Goal: Transaction & Acquisition: Purchase product/service

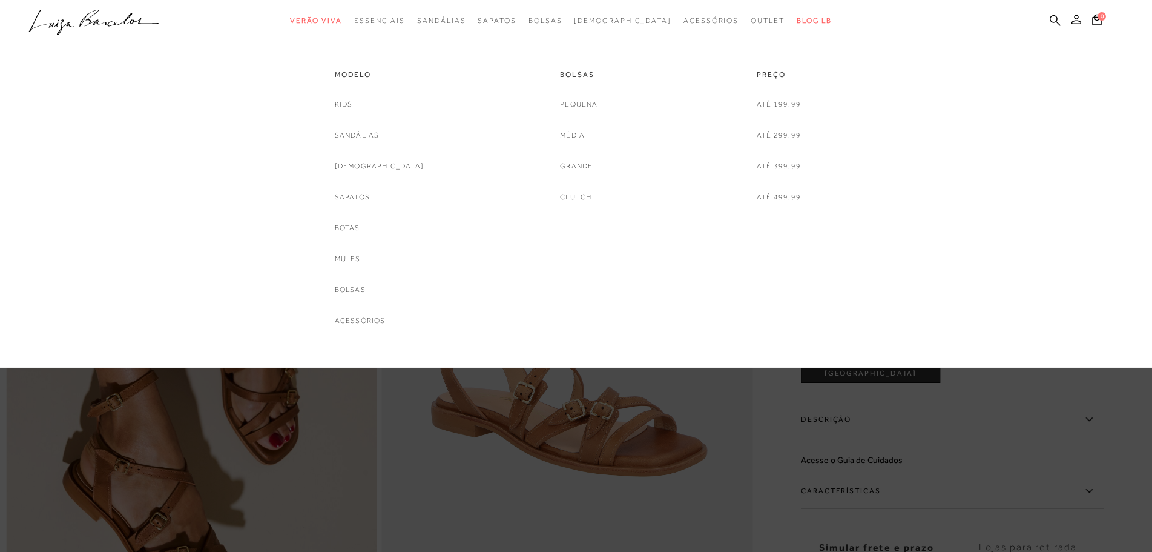
click at [751, 20] on span "Outlet" at bounding box center [768, 20] width 34 height 8
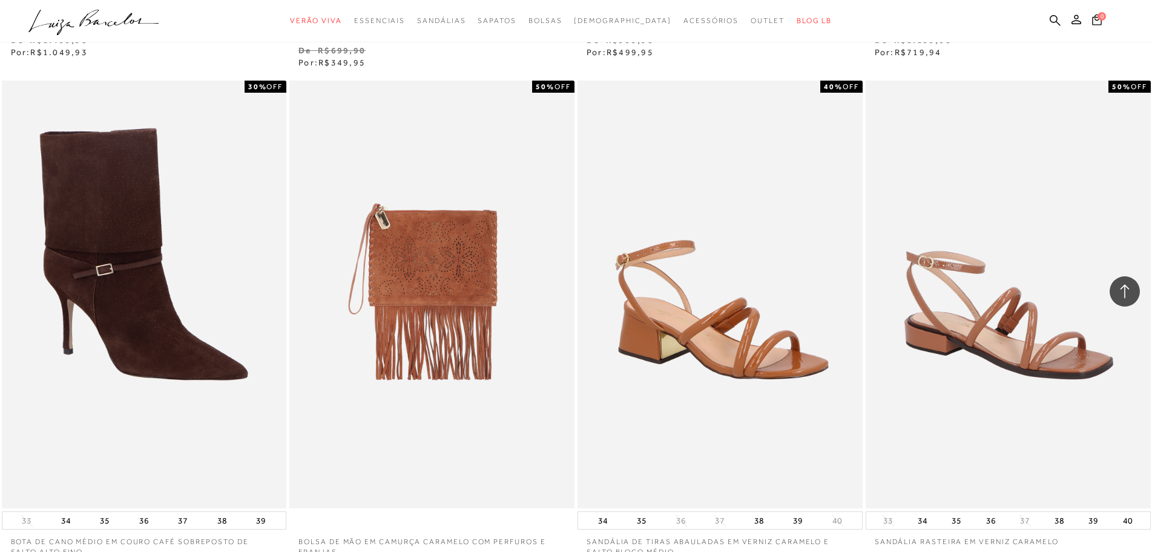
scroll to position [1211, 0]
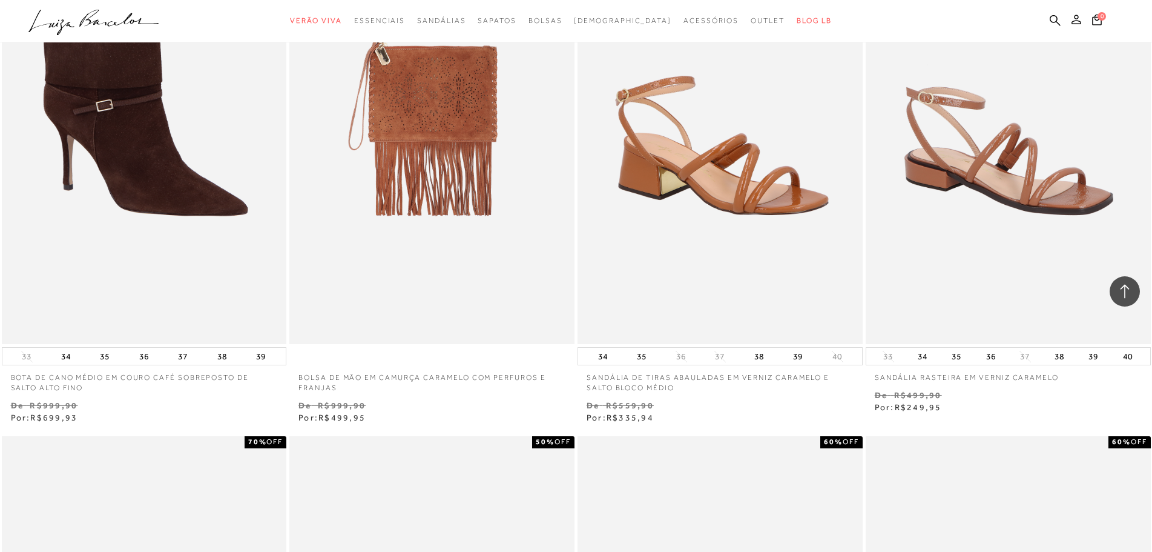
click at [1080, 24] on icon at bounding box center [1077, 20] width 10 height 10
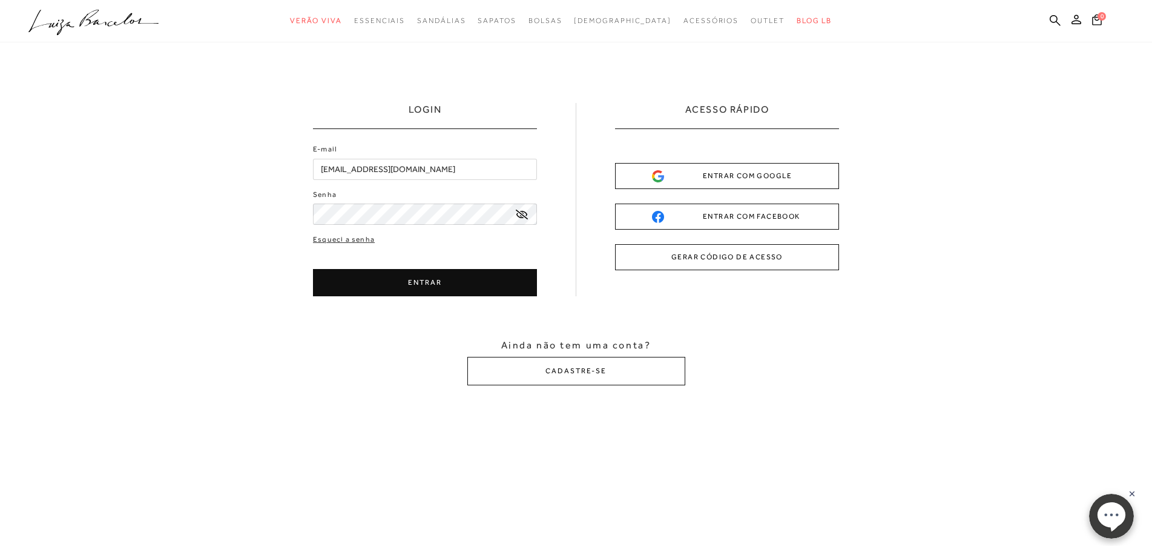
click at [457, 286] on button "ENTRAR" at bounding box center [425, 282] width 224 height 27
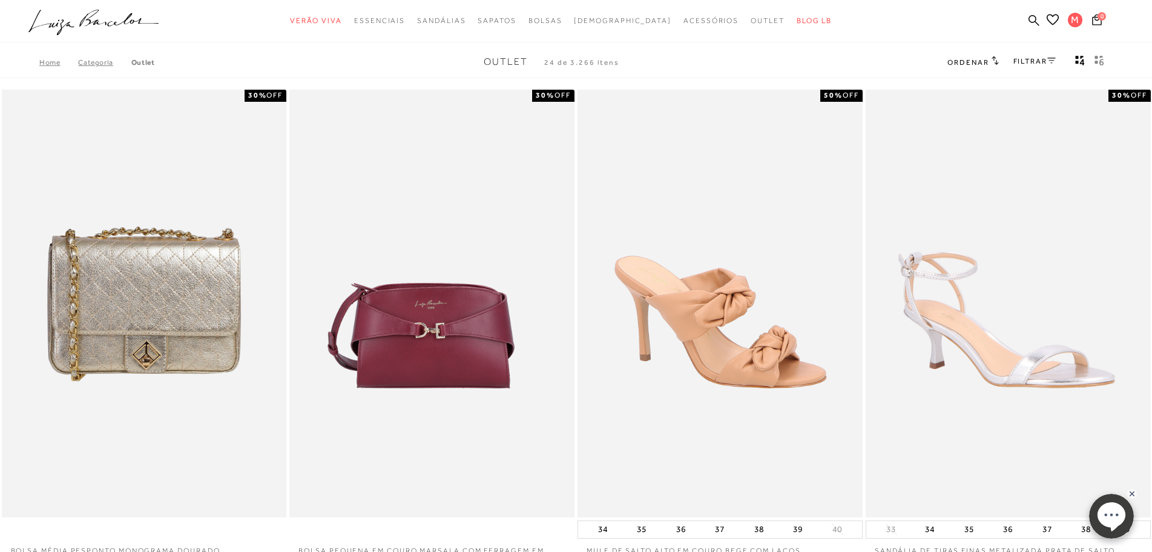
type input "[EMAIL_ADDRESS][DOMAIN_NAME]"
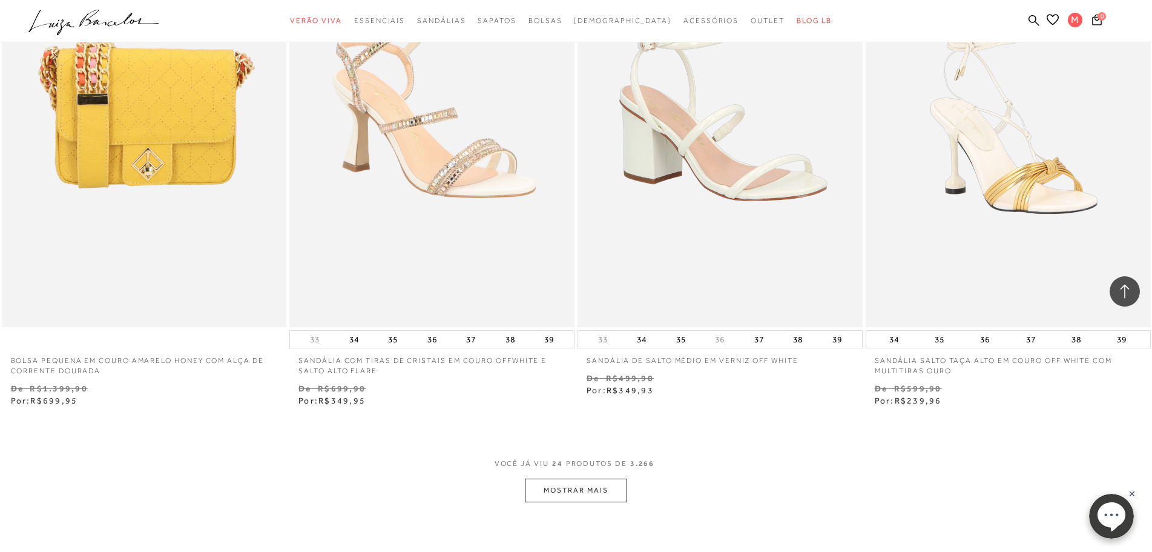
scroll to position [3027, 0]
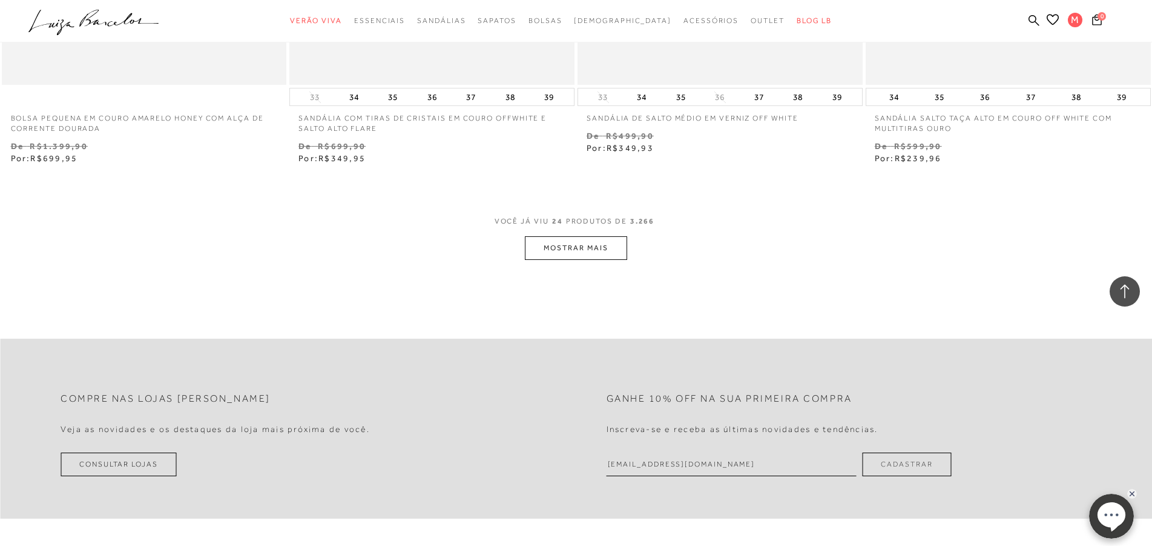
click at [591, 244] on button "MOSTRAR MAIS" at bounding box center [576, 248] width 102 height 24
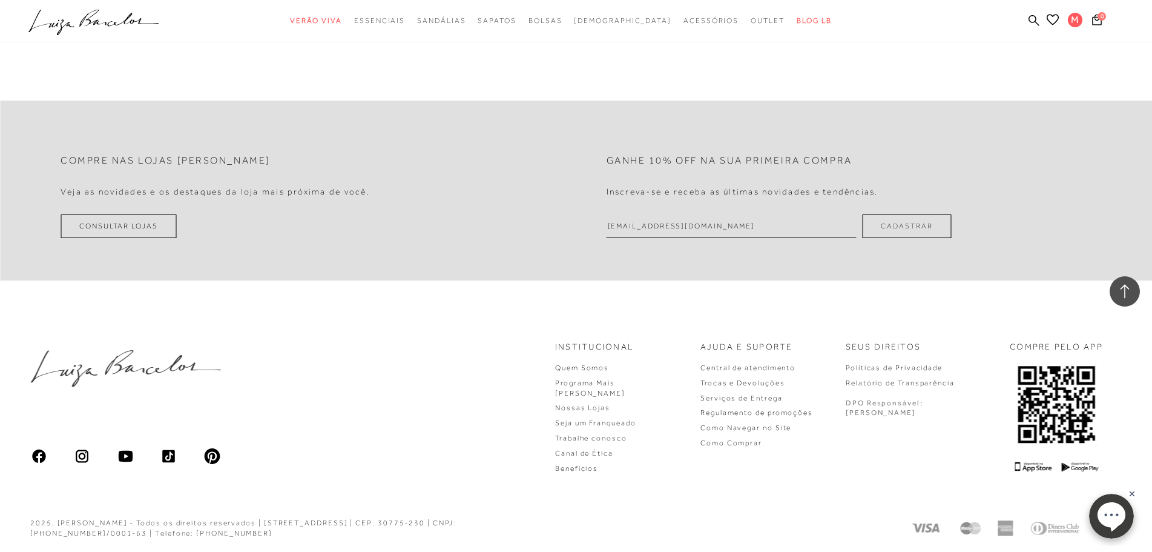
scroll to position [6188, 0]
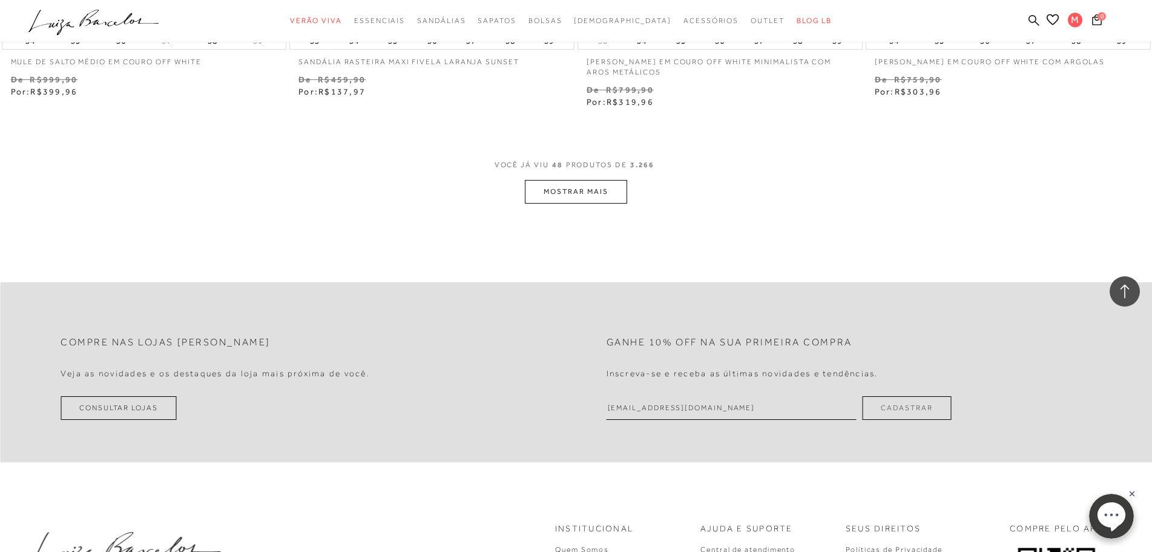
click at [586, 190] on button "MOSTRAR MAIS" at bounding box center [576, 192] width 102 height 24
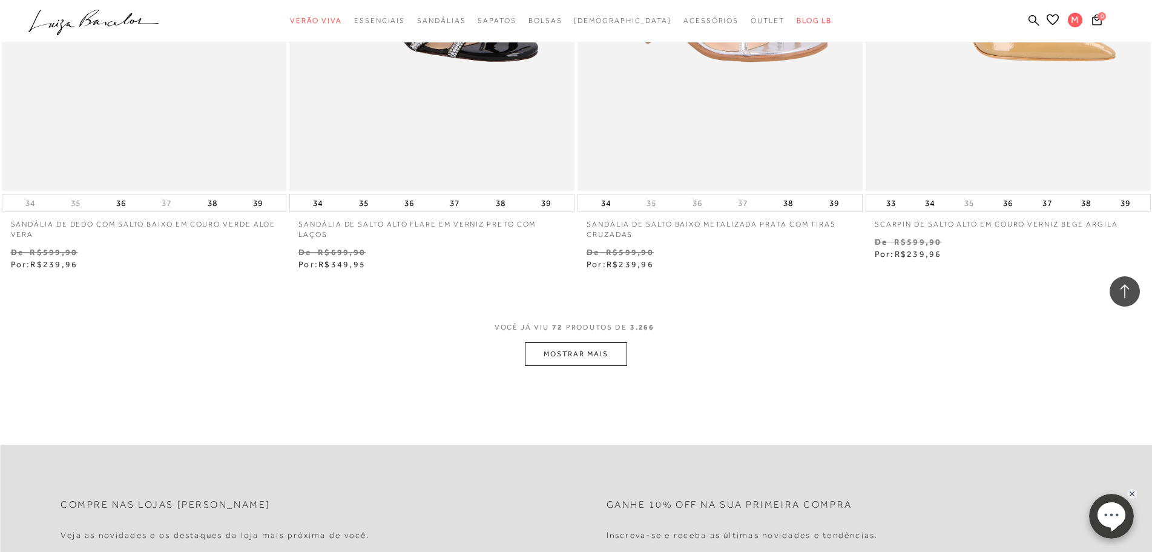
scroll to position [9215, 0]
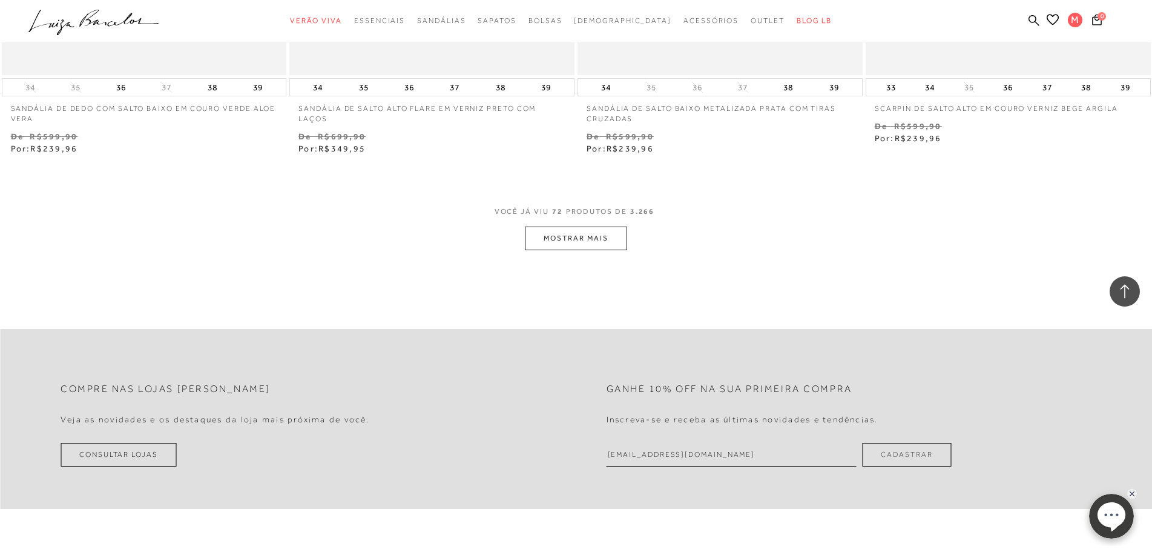
click at [604, 233] on button "MOSTRAR MAIS" at bounding box center [576, 238] width 102 height 24
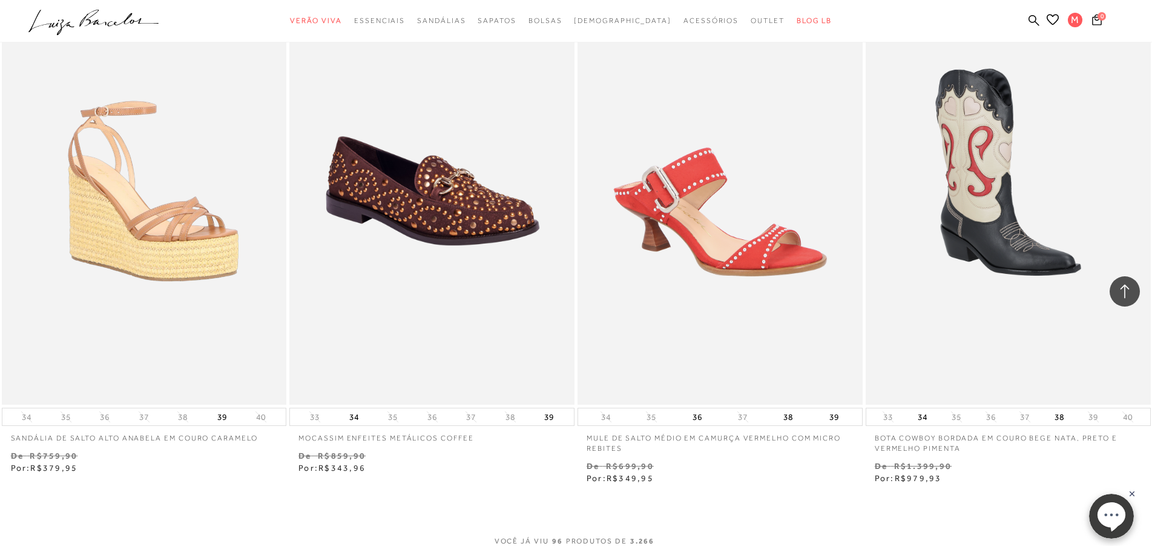
scroll to position [12303, 0]
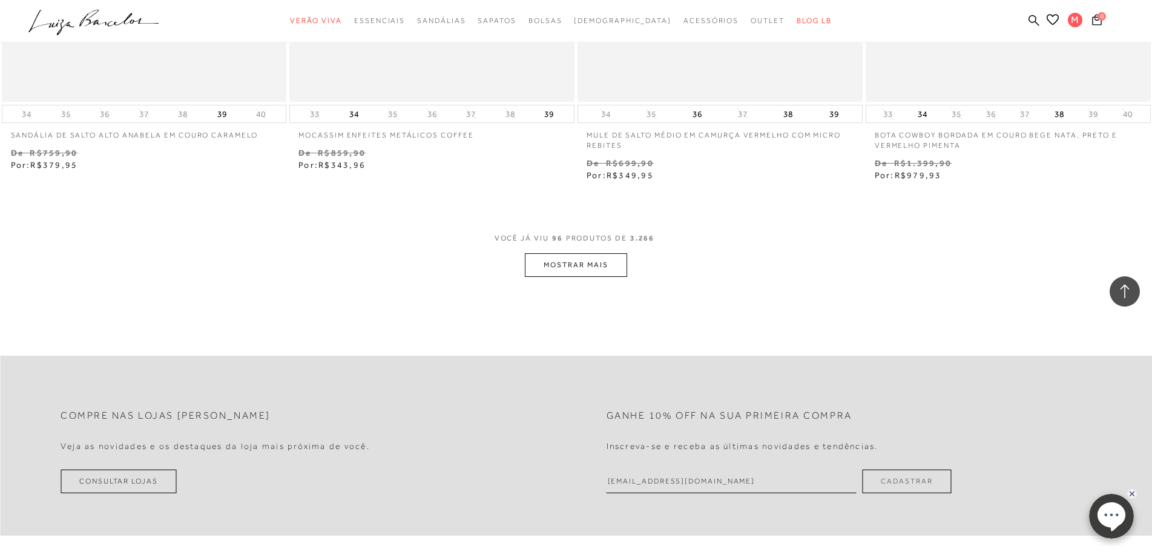
click at [603, 268] on button "MOSTRAR MAIS" at bounding box center [576, 265] width 102 height 24
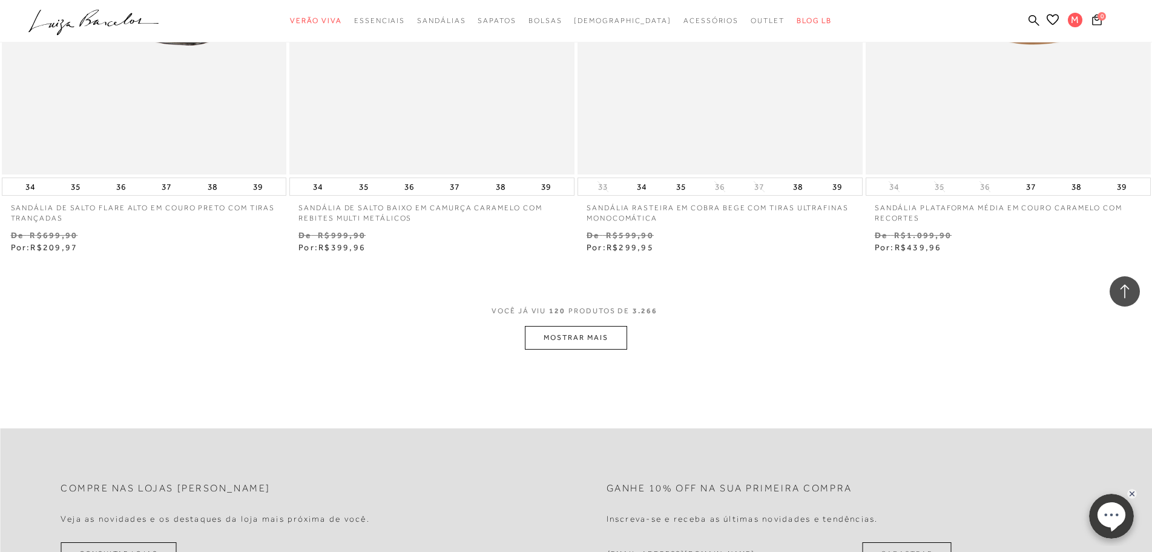
scroll to position [15451, 0]
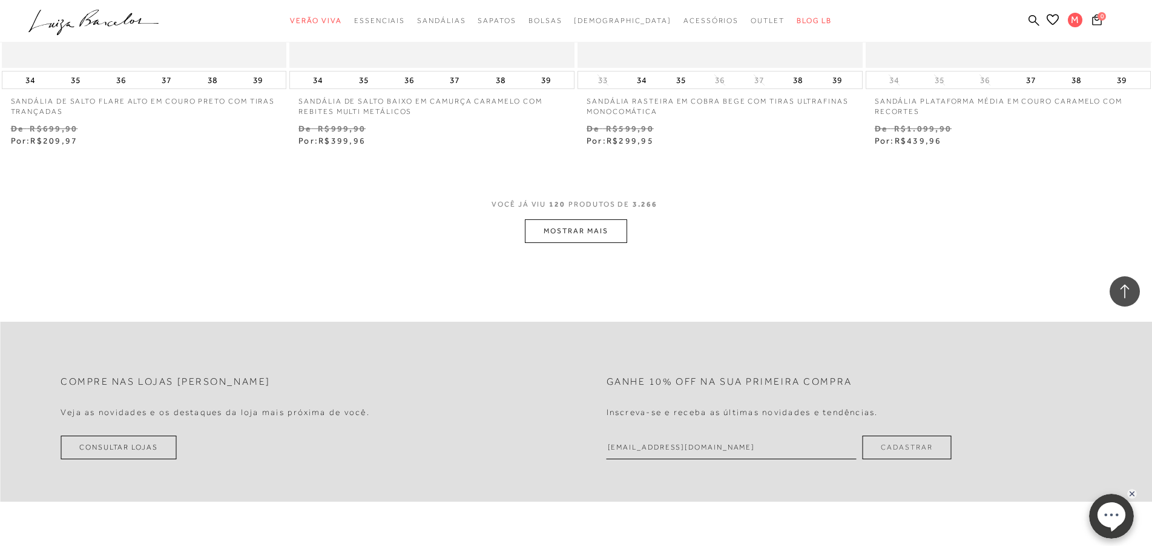
click at [589, 228] on button "MOSTRAR MAIS" at bounding box center [576, 231] width 102 height 24
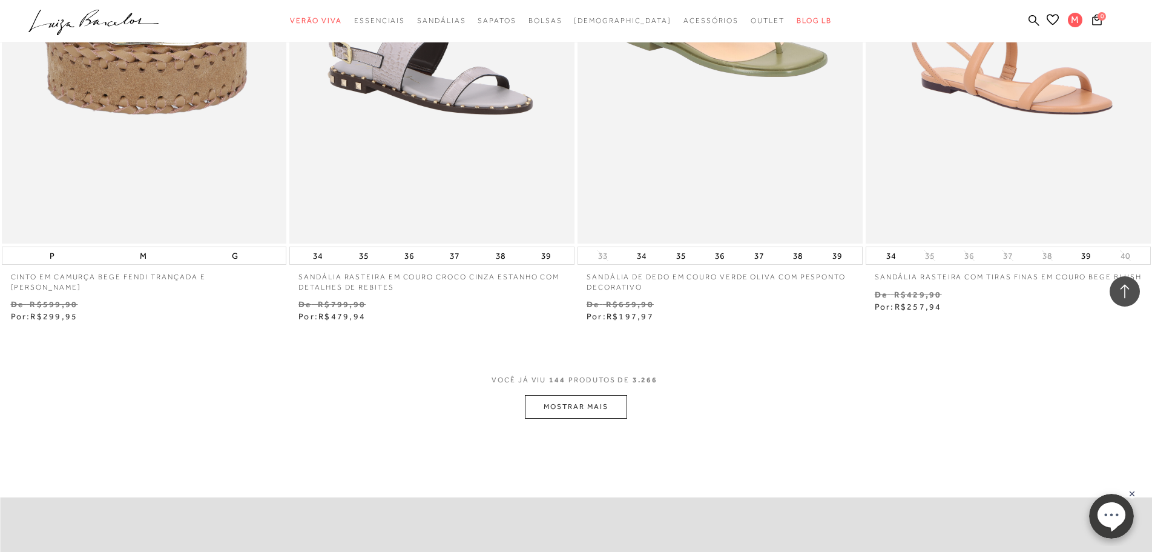
scroll to position [18539, 0]
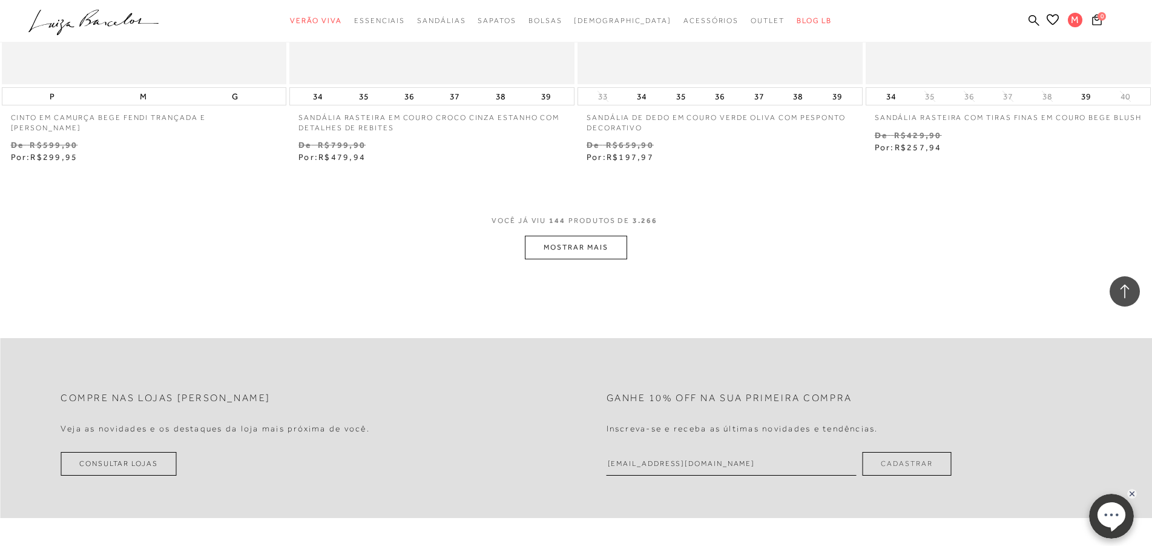
click at [587, 252] on button "MOSTRAR MAIS" at bounding box center [576, 248] width 102 height 24
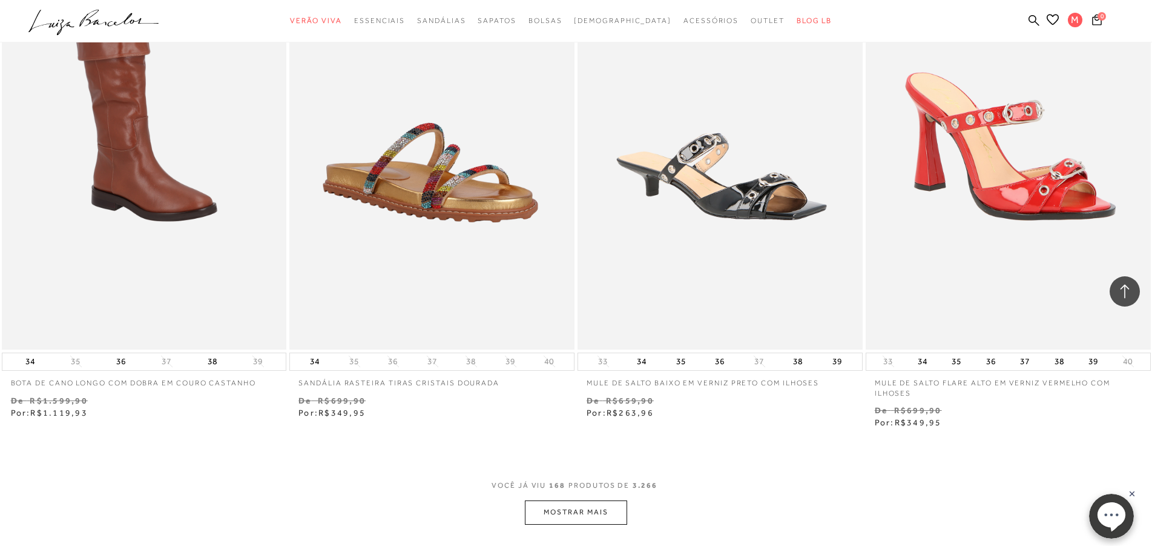
scroll to position [21445, 0]
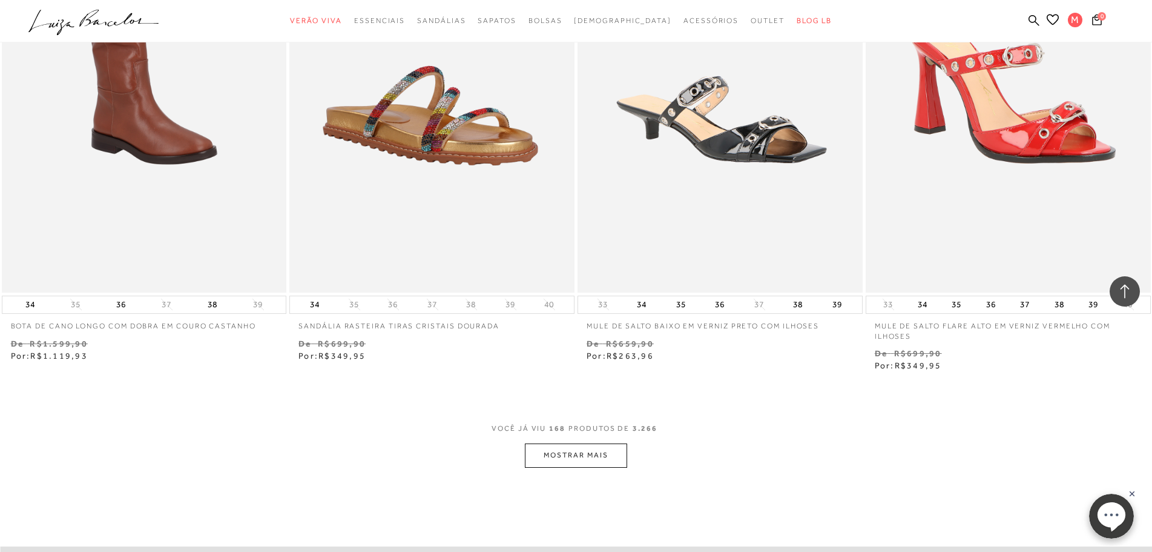
click at [593, 462] on button "MOSTRAR MAIS" at bounding box center [576, 455] width 102 height 24
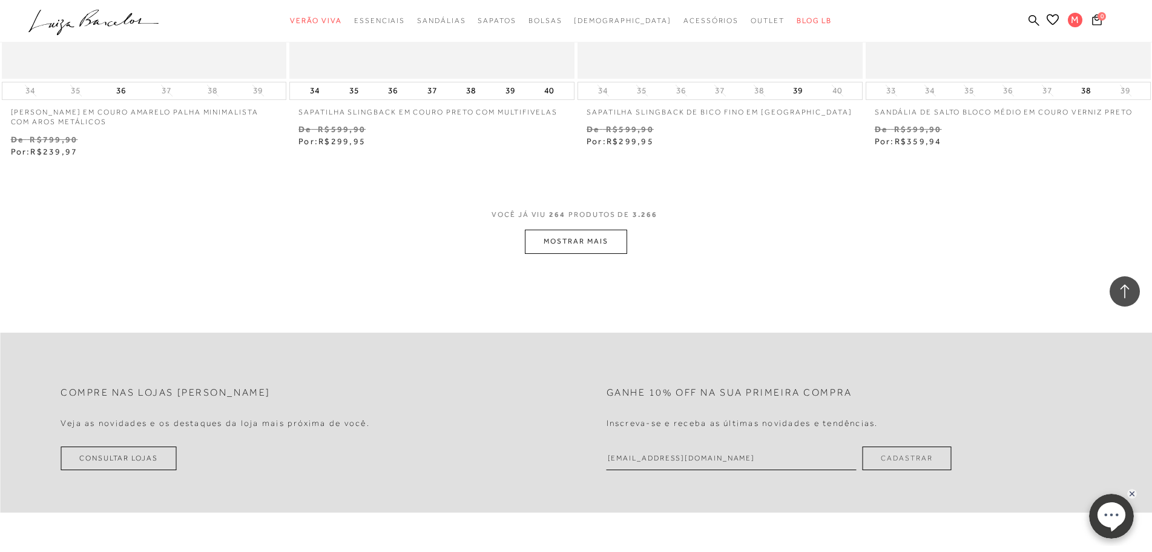
scroll to position [34159, 0]
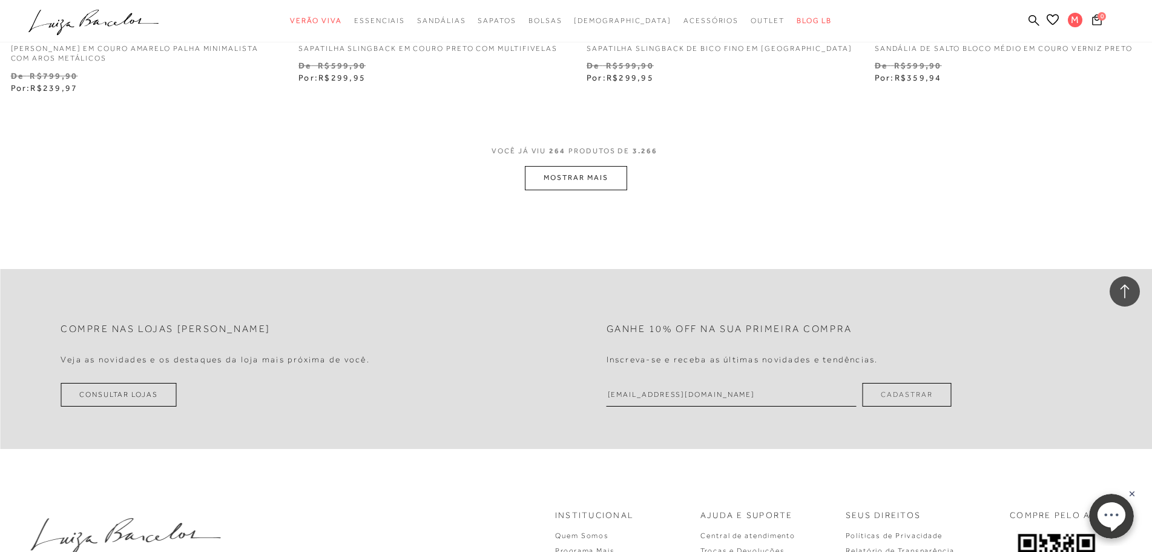
click at [606, 176] on button "MOSTRAR MAIS" at bounding box center [576, 178] width 102 height 24
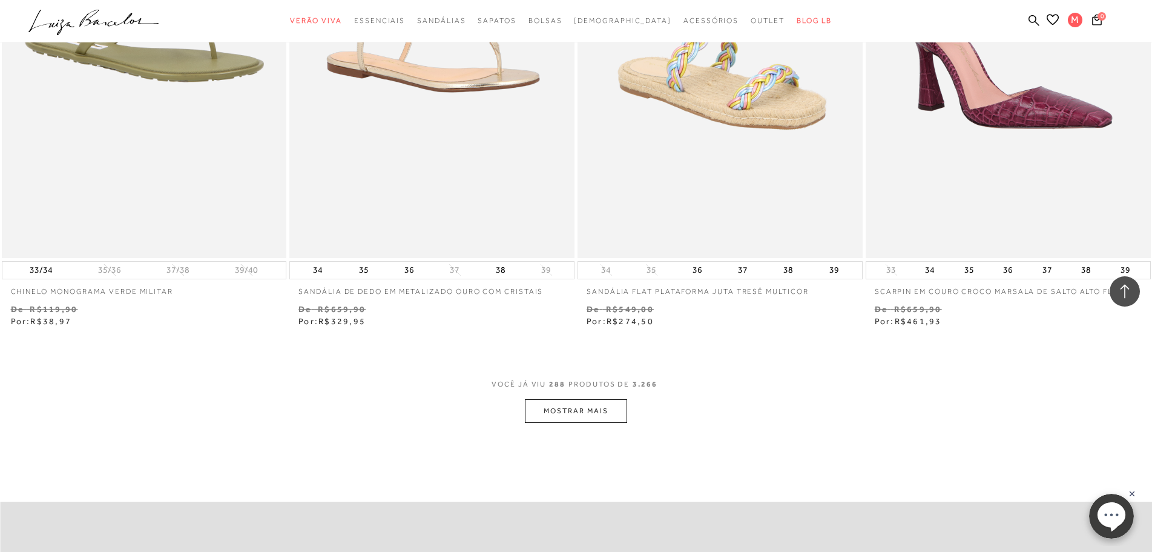
scroll to position [37065, 0]
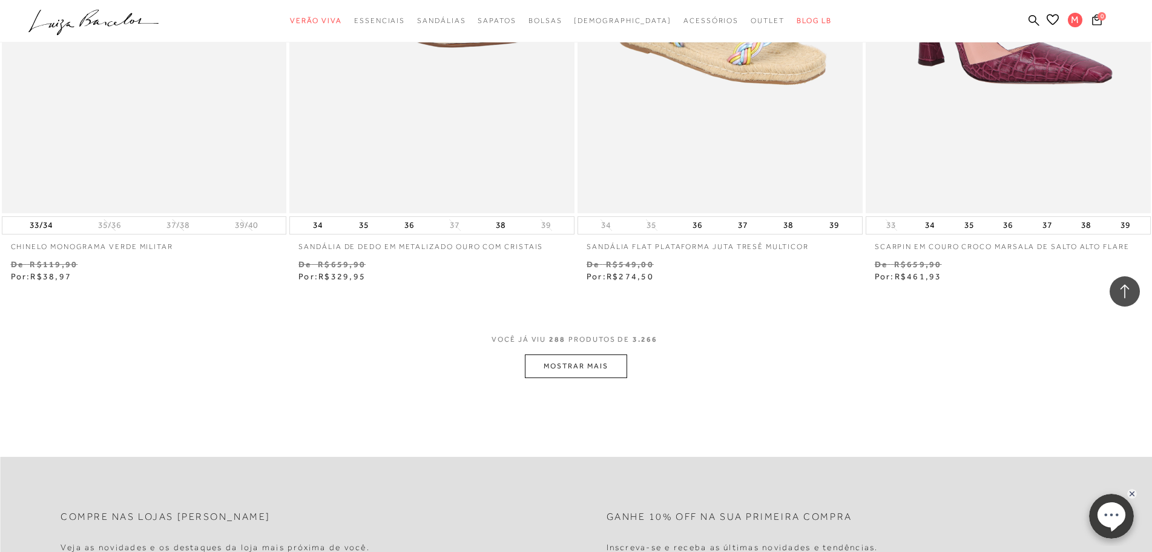
click at [561, 368] on button "MOSTRAR MAIS" at bounding box center [576, 366] width 102 height 24
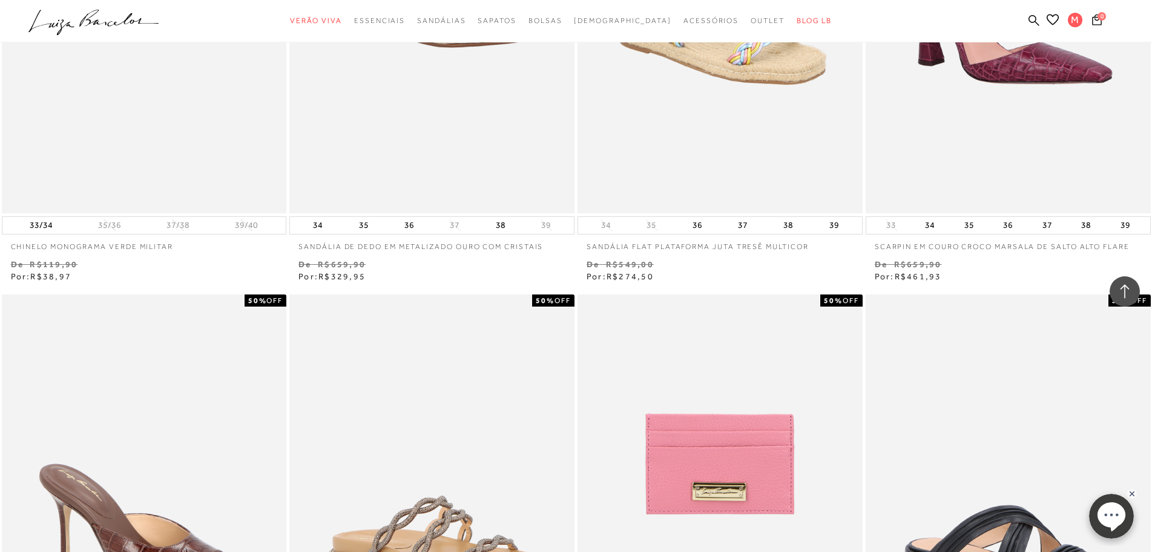
scroll to position [37247, 0]
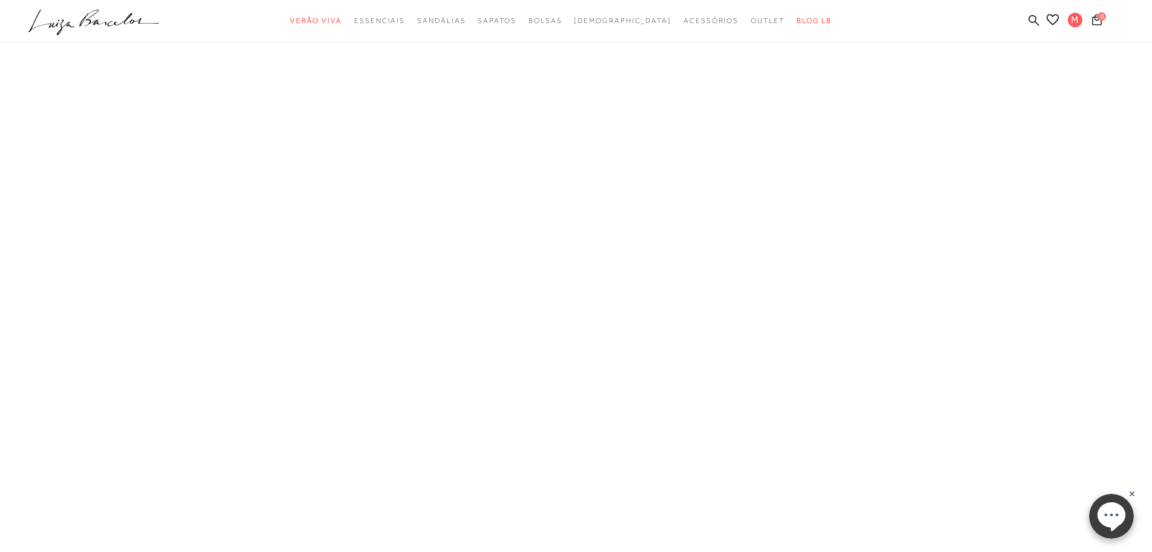
type input "[EMAIL_ADDRESS][DOMAIN_NAME]"
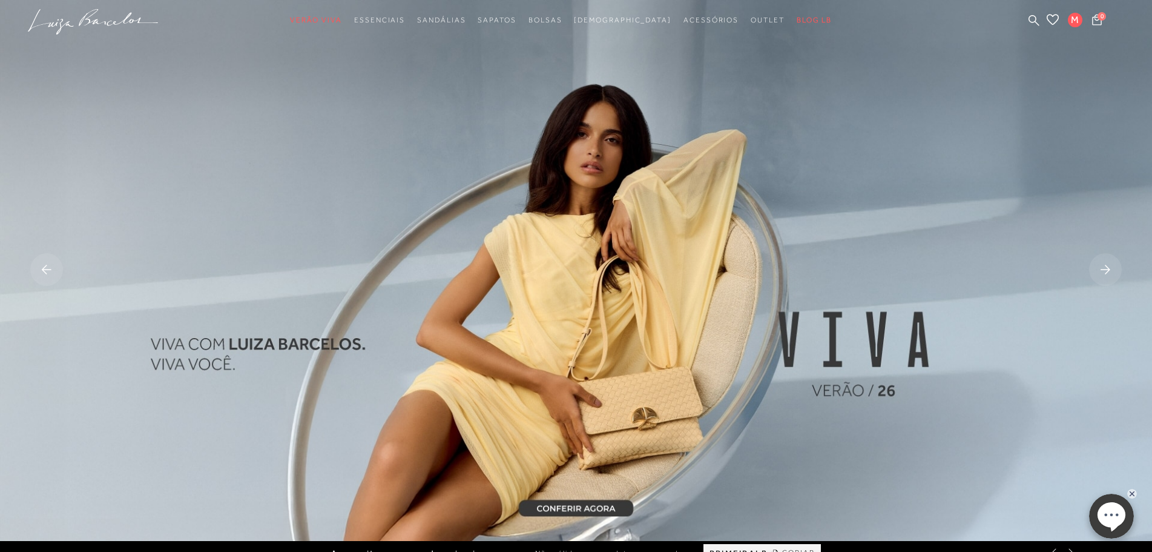
click at [1011, 182] on img at bounding box center [576, 270] width 1152 height 541
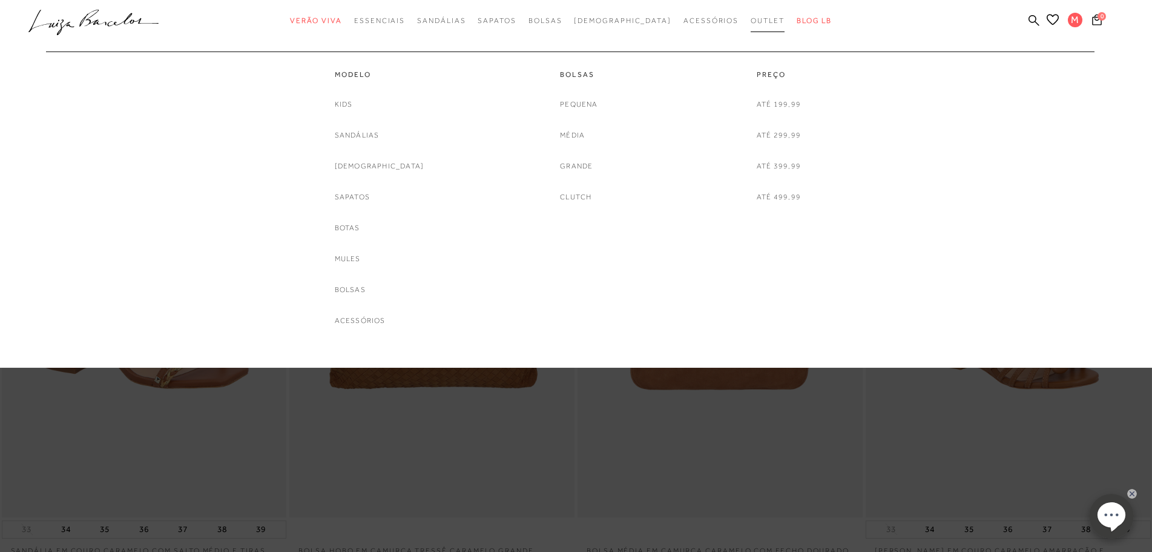
click at [751, 19] on span "Outlet" at bounding box center [768, 20] width 34 height 8
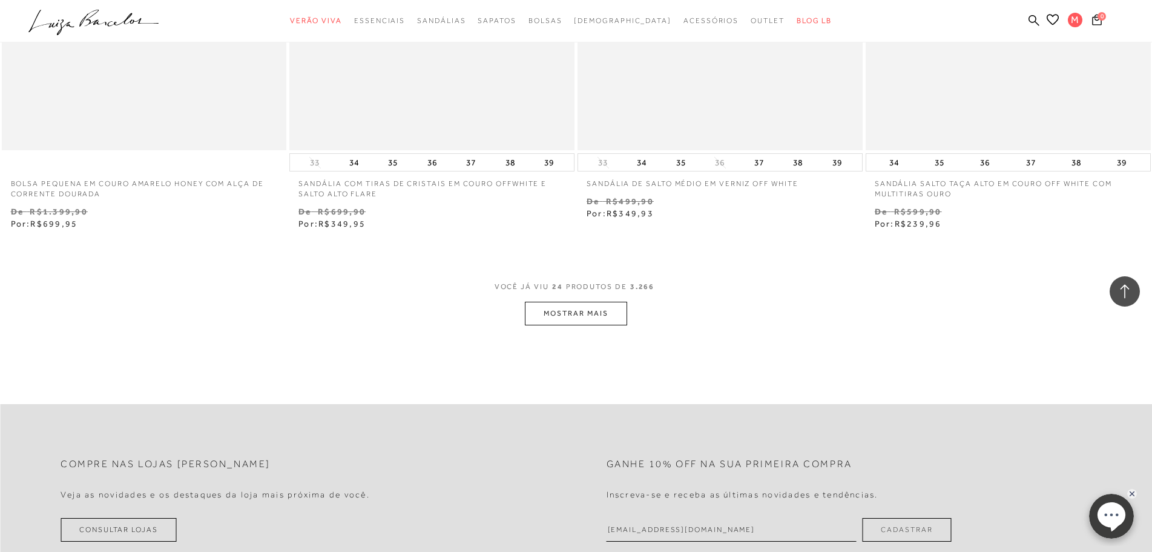
scroll to position [3088, 0]
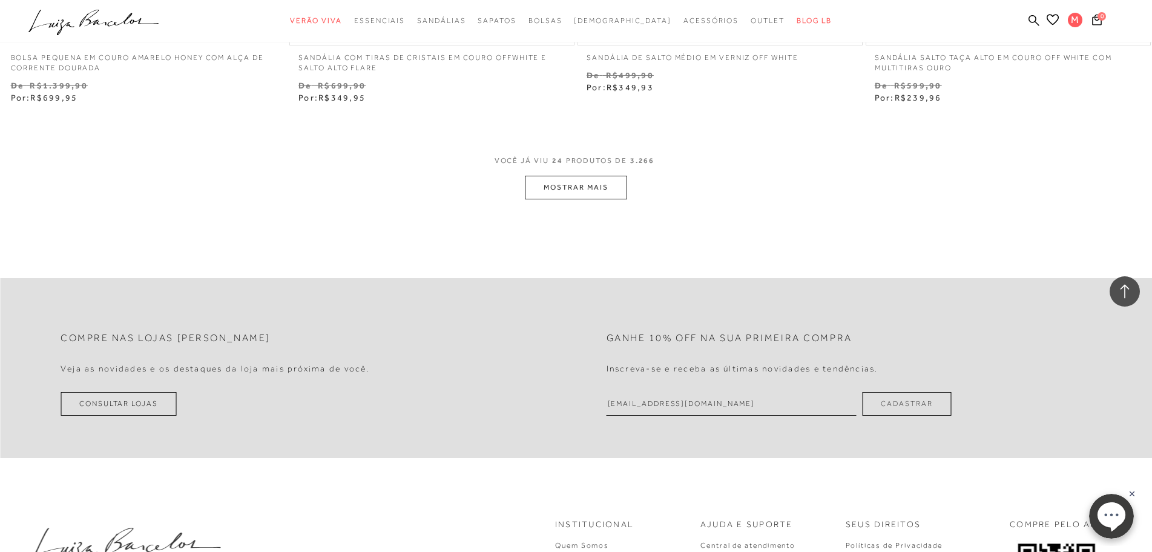
click at [608, 189] on button "MOSTRAR MAIS" at bounding box center [576, 188] width 102 height 24
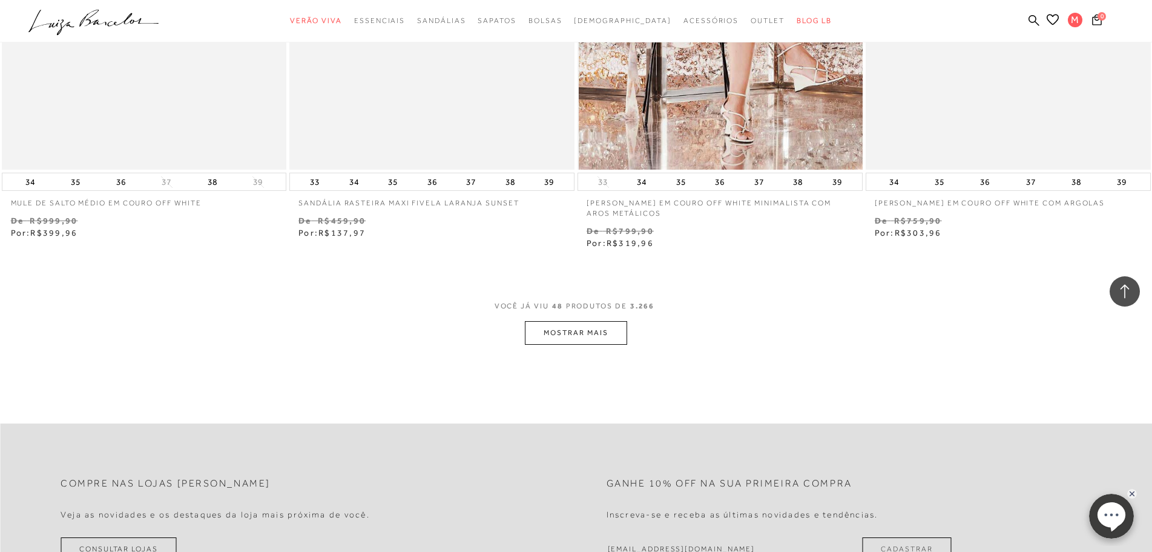
scroll to position [6176, 0]
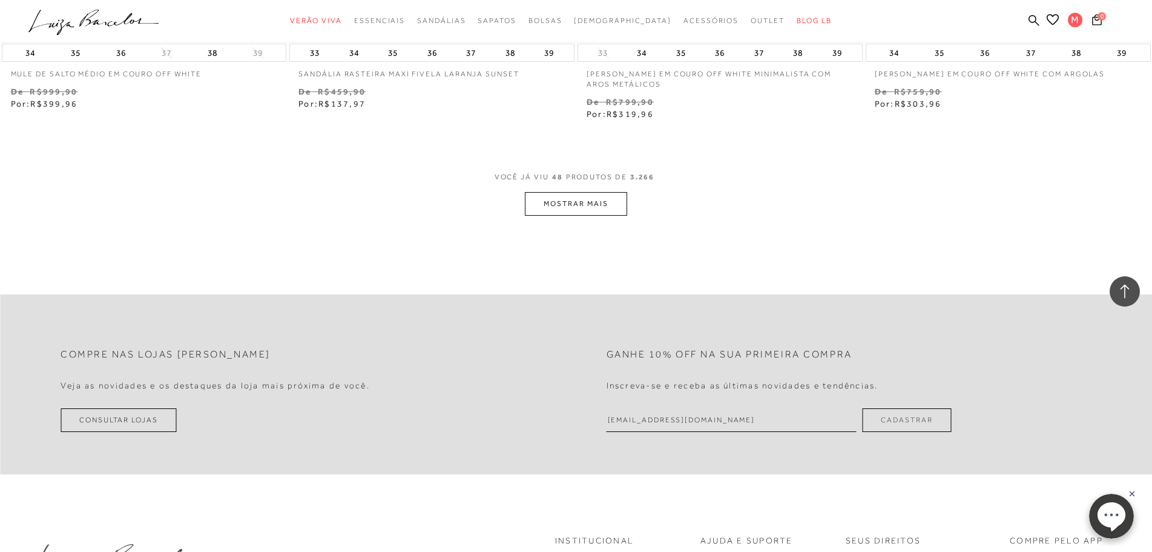
click at [608, 199] on button "MOSTRAR MAIS" at bounding box center [576, 204] width 102 height 24
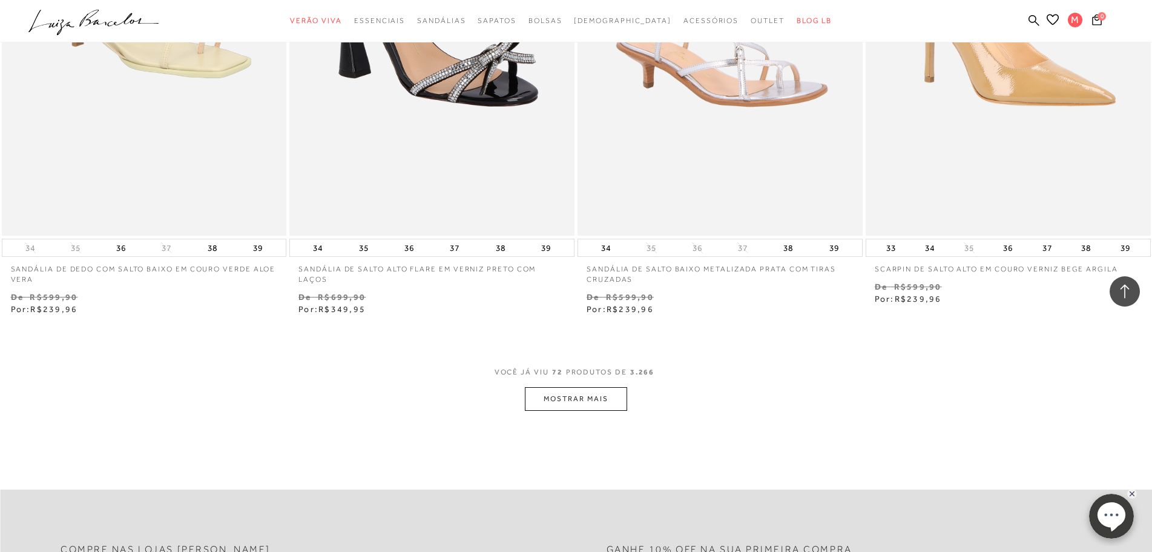
scroll to position [9082, 0]
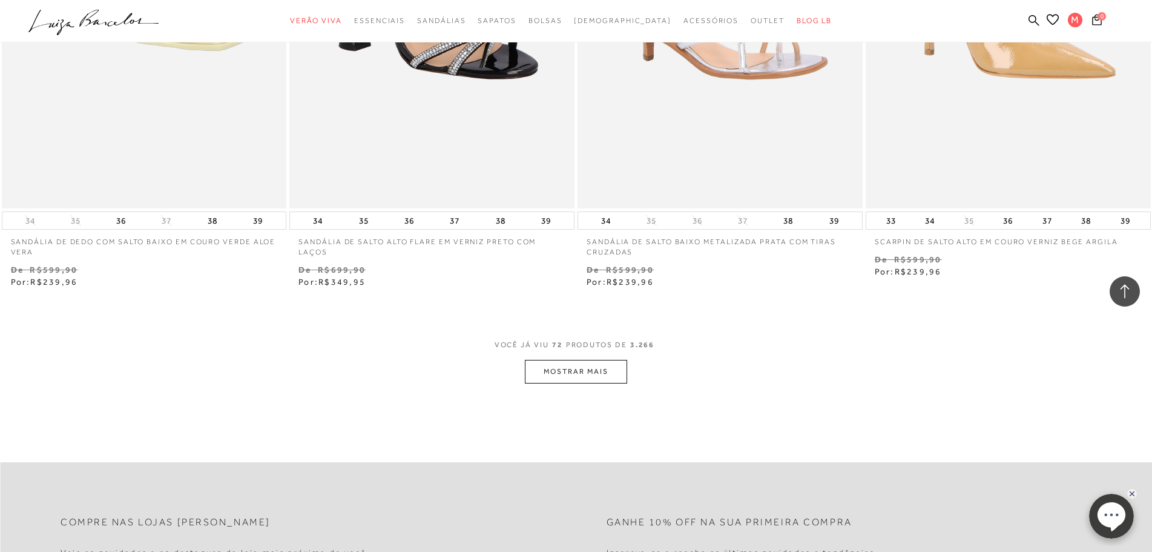
click at [566, 371] on button "MOSTRAR MAIS" at bounding box center [576, 372] width 102 height 24
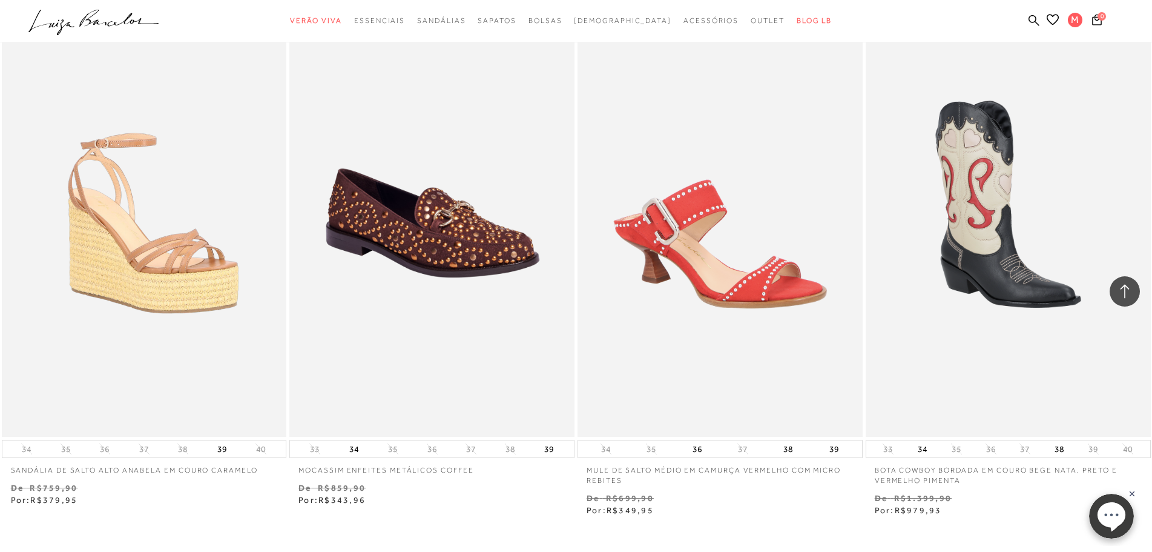
scroll to position [12048, 0]
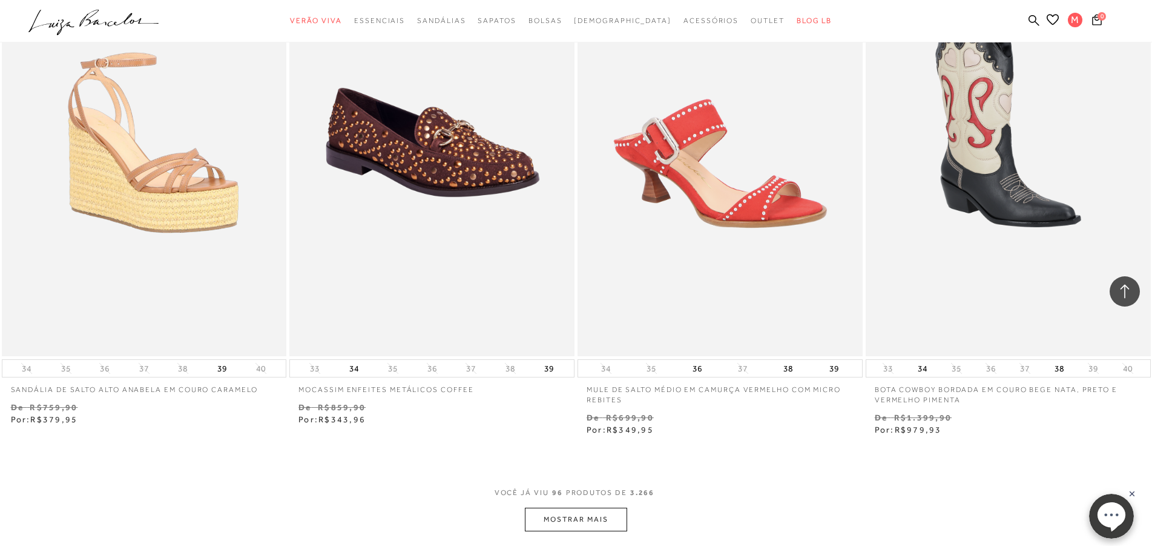
click at [564, 521] on button "MOSTRAR MAIS" at bounding box center [576, 519] width 102 height 24
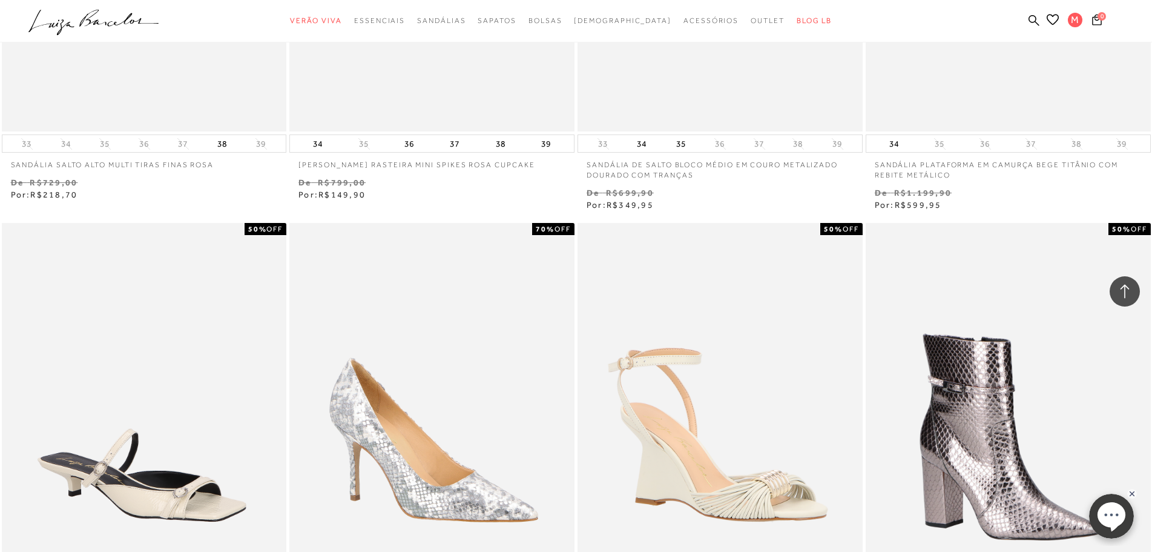
scroll to position [14652, 0]
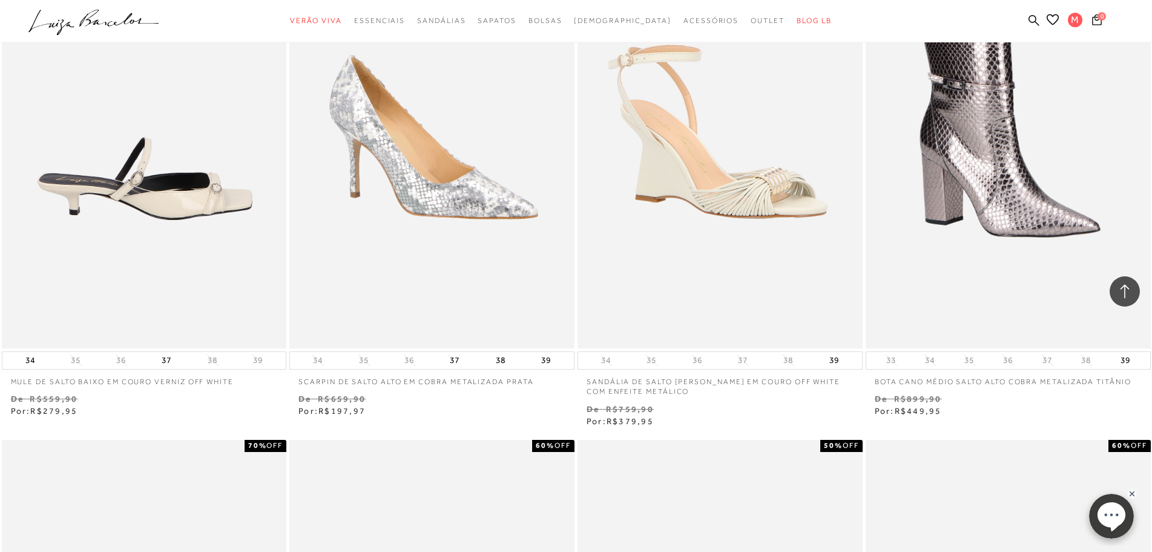
click at [163, 193] on img at bounding box center [145, 133] width 284 height 427
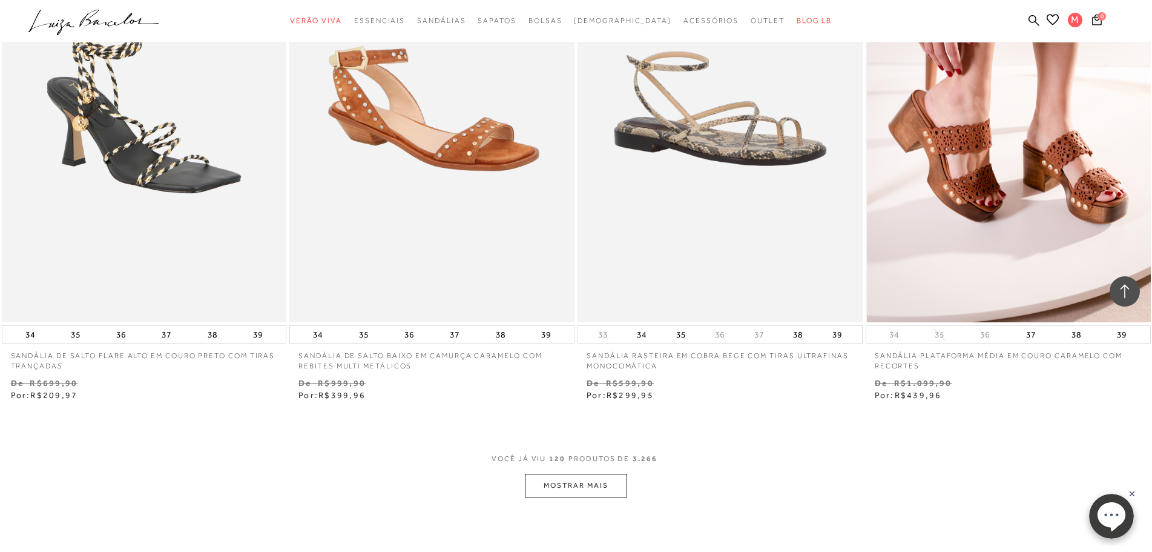
scroll to position [15499, 0]
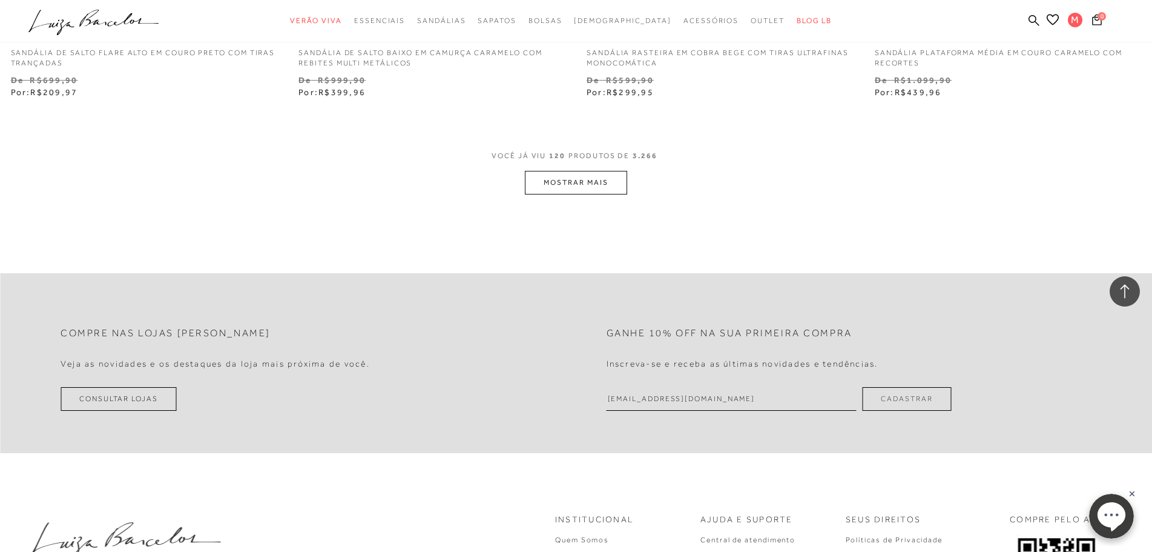
click at [595, 182] on button "MOSTRAR MAIS" at bounding box center [576, 183] width 102 height 24
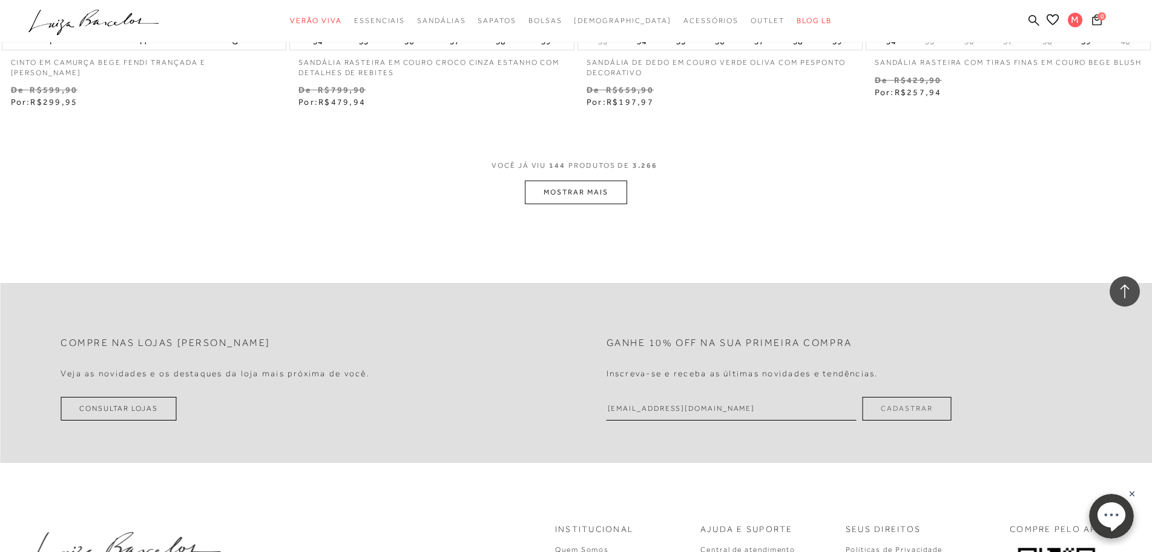
scroll to position [18648, 0]
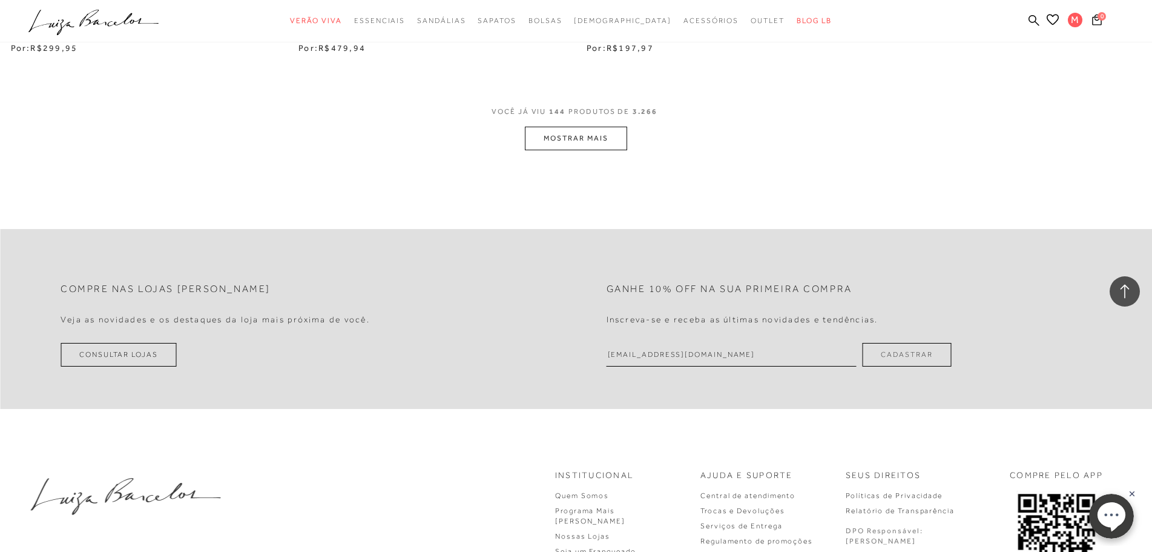
click at [597, 142] on button "MOSTRAR MAIS" at bounding box center [576, 139] width 102 height 24
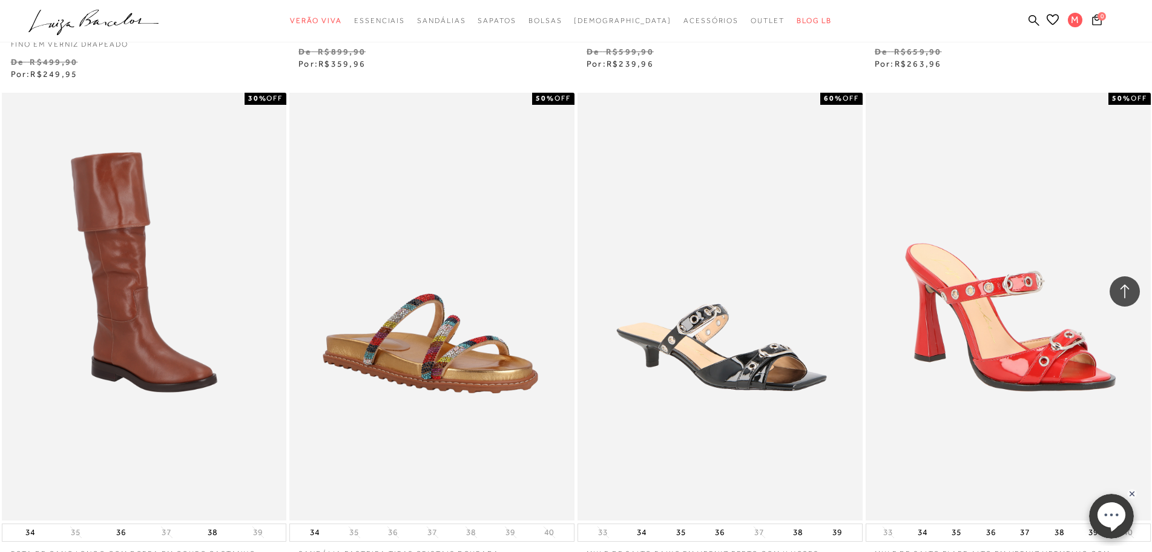
scroll to position [21372, 0]
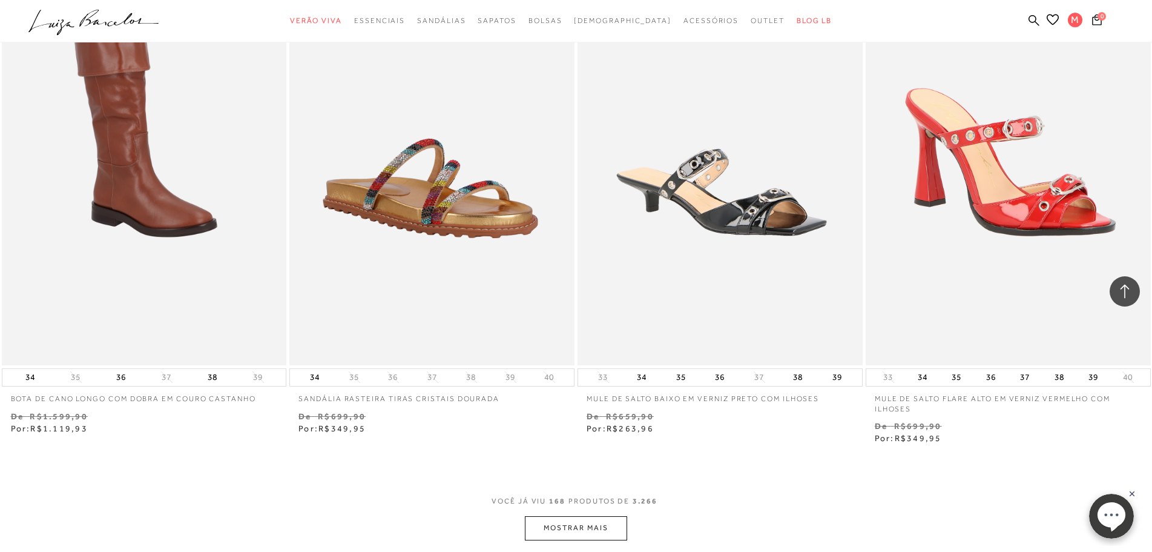
click at [598, 521] on button "MOSTRAR MAIS" at bounding box center [576, 528] width 102 height 24
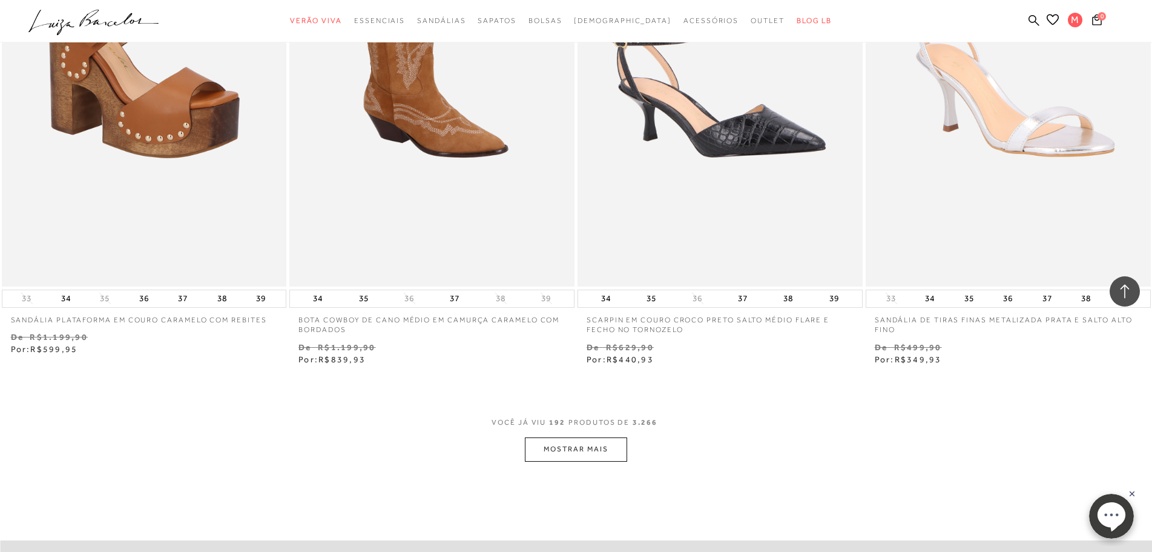
scroll to position [24702, 0]
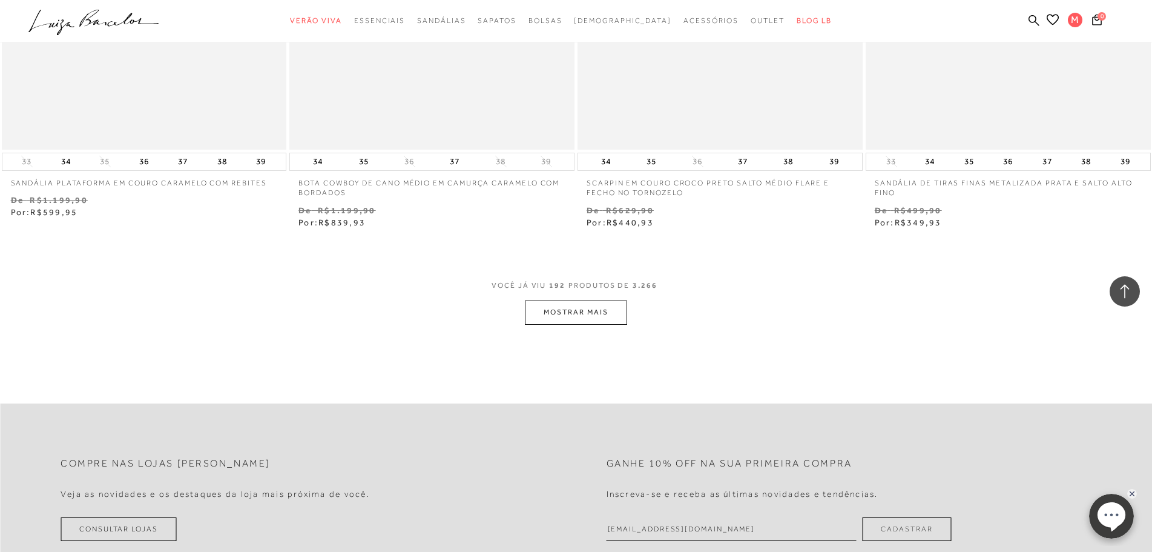
click at [606, 314] on button "MOSTRAR MAIS" at bounding box center [576, 312] width 102 height 24
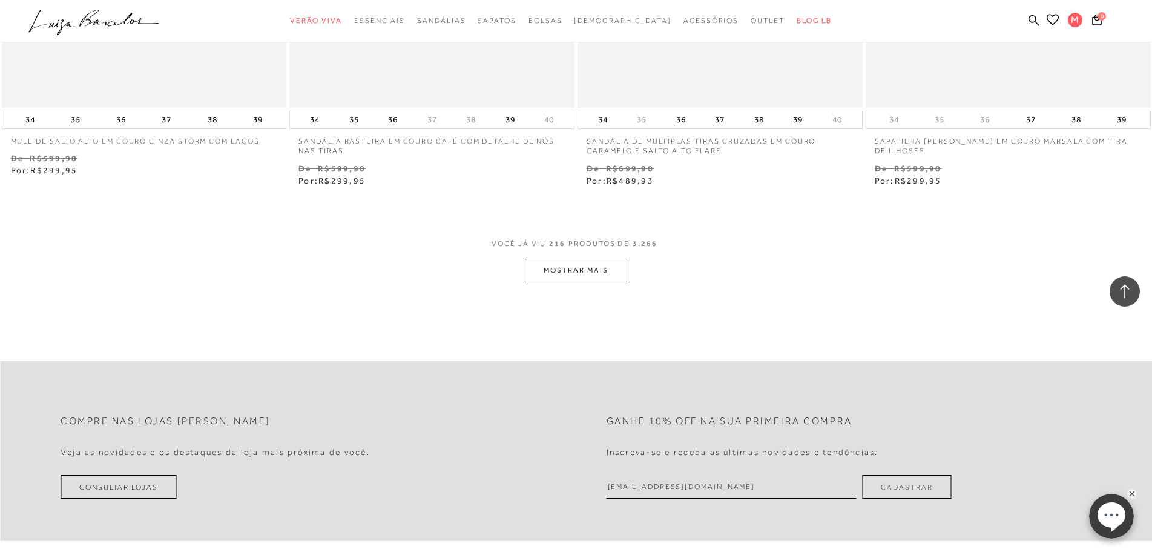
scroll to position [27911, 0]
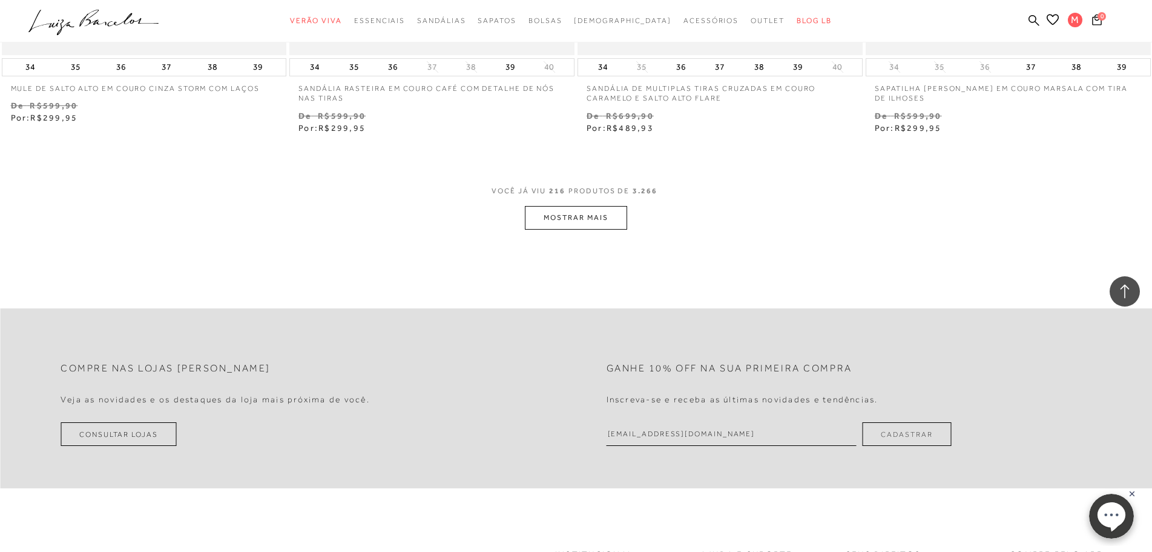
click at [599, 211] on button "MOSTRAR MAIS" at bounding box center [576, 218] width 102 height 24
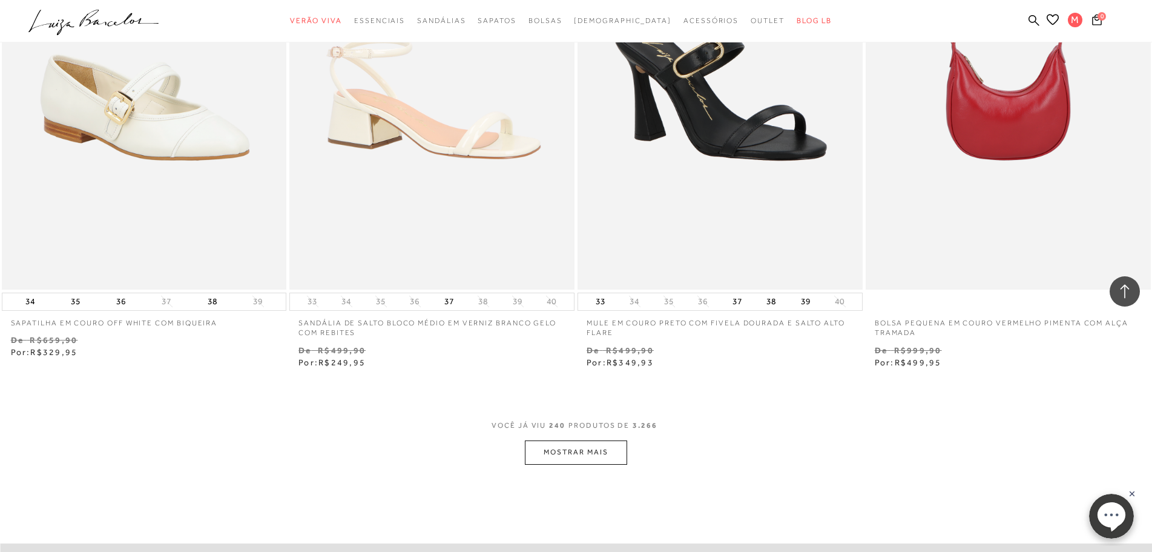
scroll to position [30878, 0]
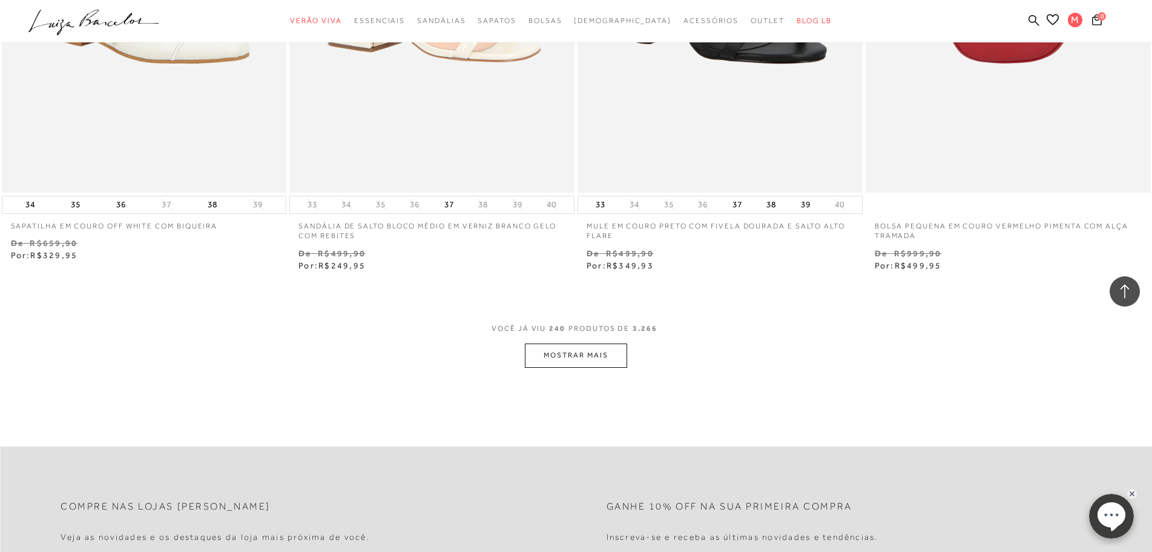
click at [590, 360] on button "MOSTRAR MAIS" at bounding box center [576, 355] width 102 height 24
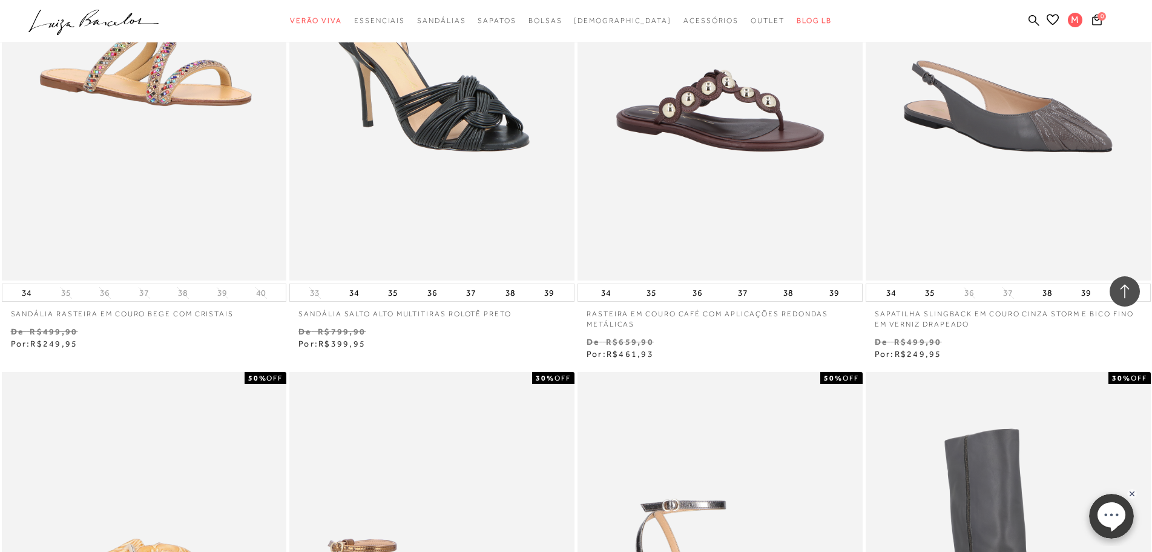
scroll to position [31967, 0]
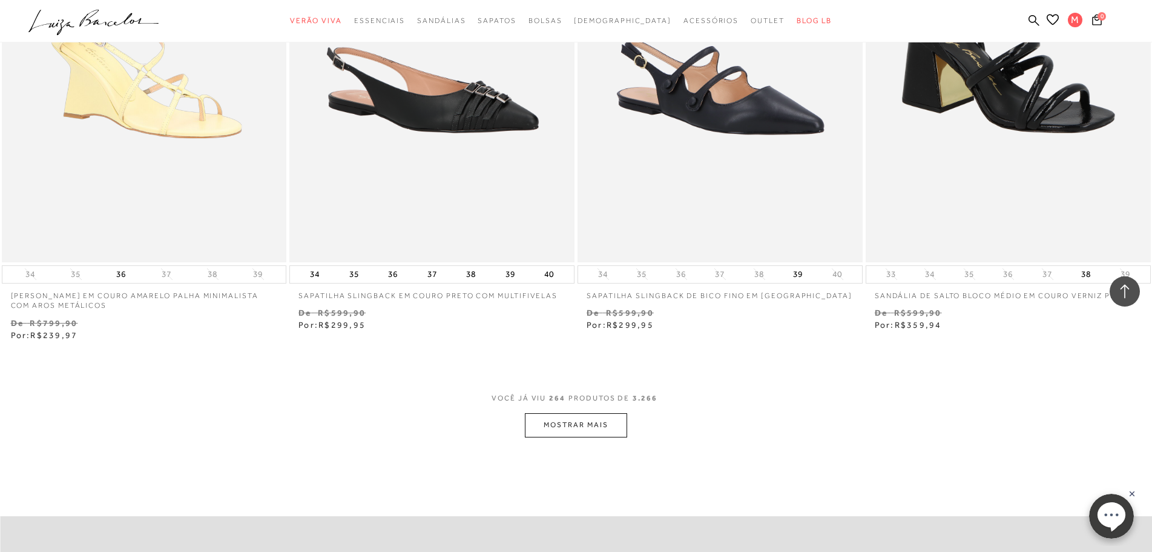
scroll to position [34026, 0]
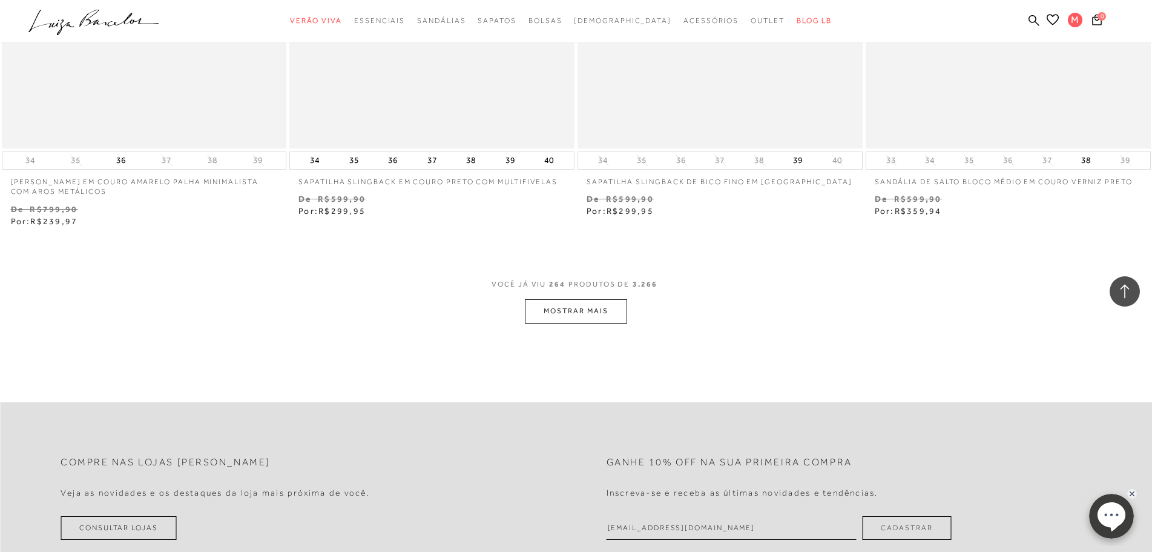
click at [597, 315] on button "MOSTRAR MAIS" at bounding box center [576, 311] width 102 height 24
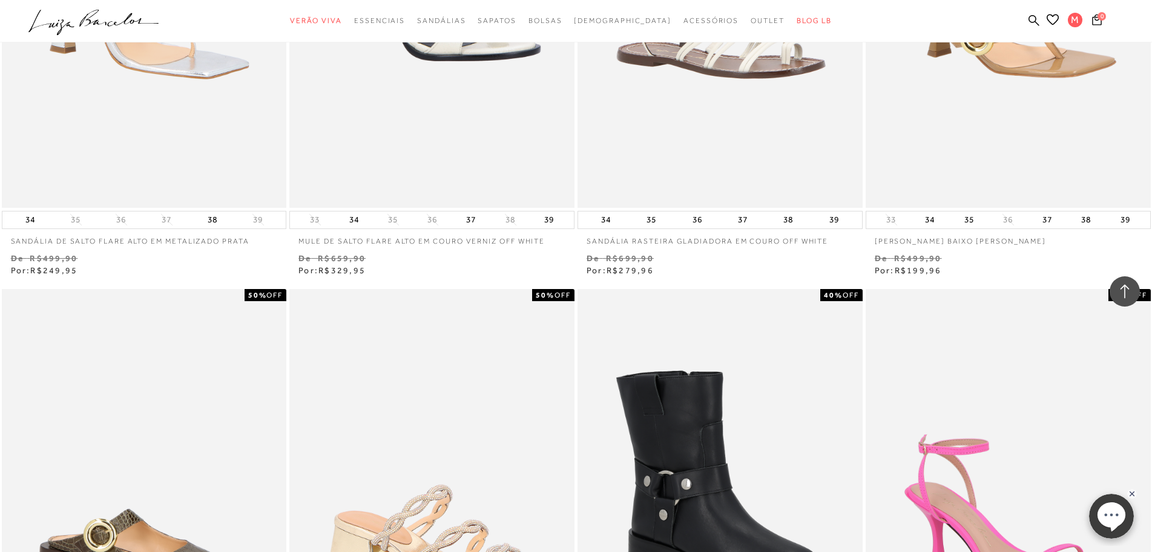
scroll to position [35479, 0]
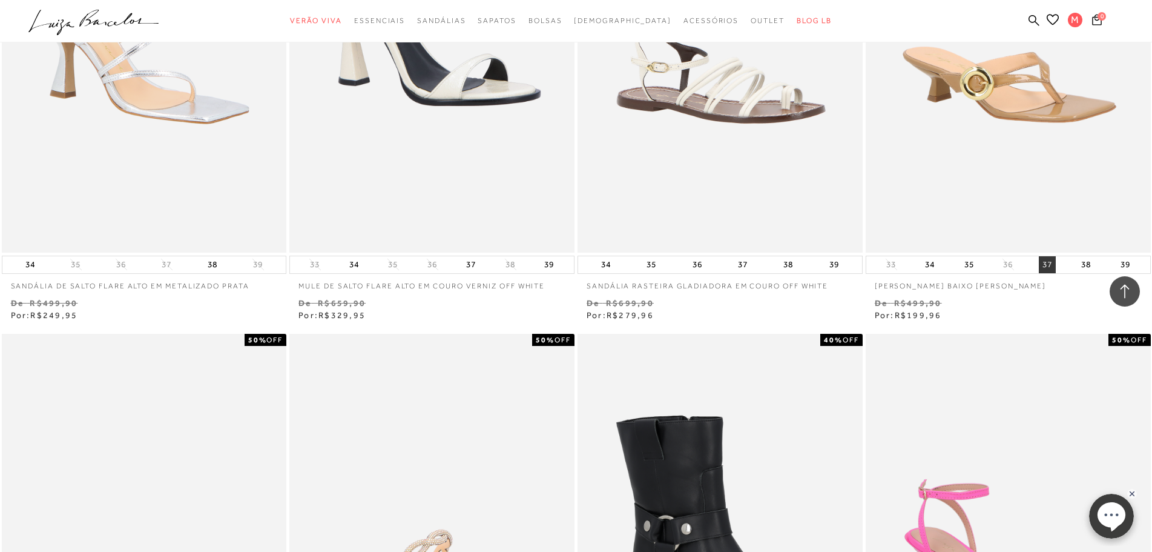
click at [1047, 269] on button "37" at bounding box center [1047, 264] width 17 height 17
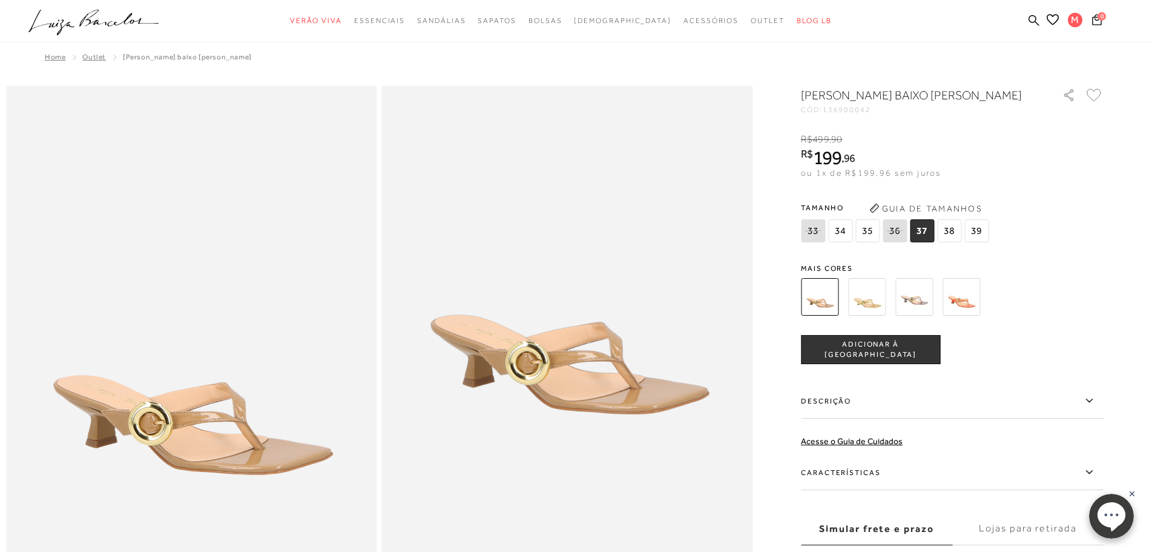
click at [923, 242] on span "37" at bounding box center [922, 230] width 24 height 23
click at [834, 315] on img at bounding box center [820, 297] width 38 height 38
click at [885, 360] on span "ADICIONAR À [GEOGRAPHIC_DATA]" at bounding box center [871, 349] width 138 height 21
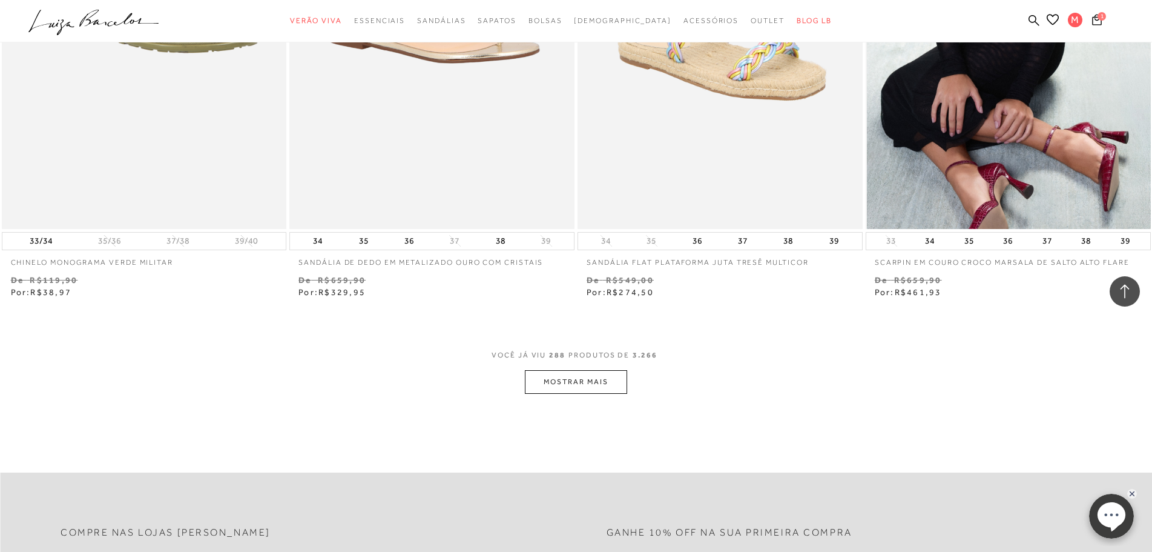
scroll to position [37174, 0]
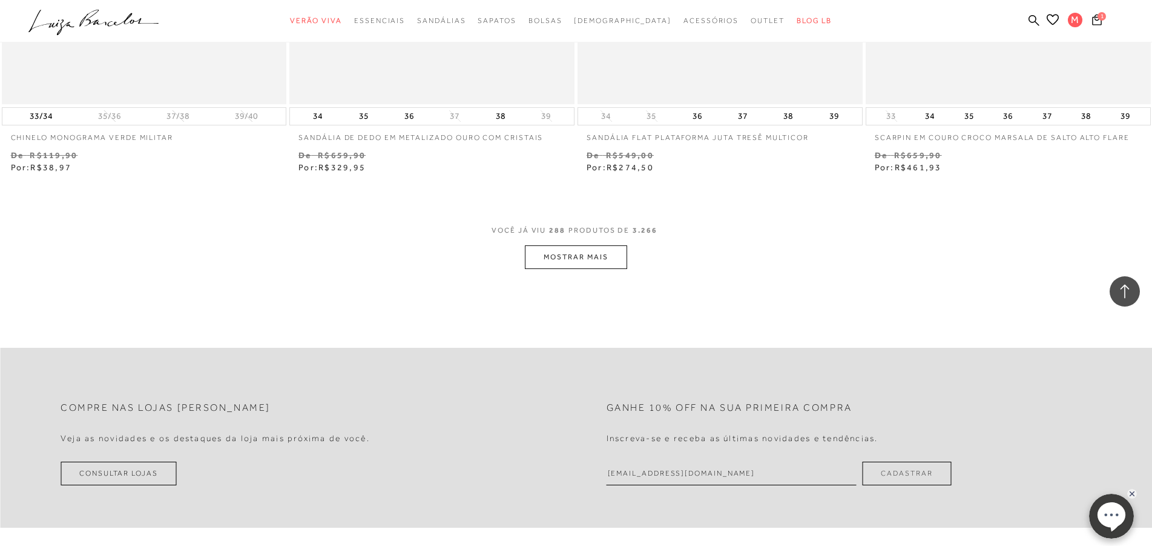
click at [547, 254] on button "MOSTRAR MAIS" at bounding box center [576, 257] width 102 height 24
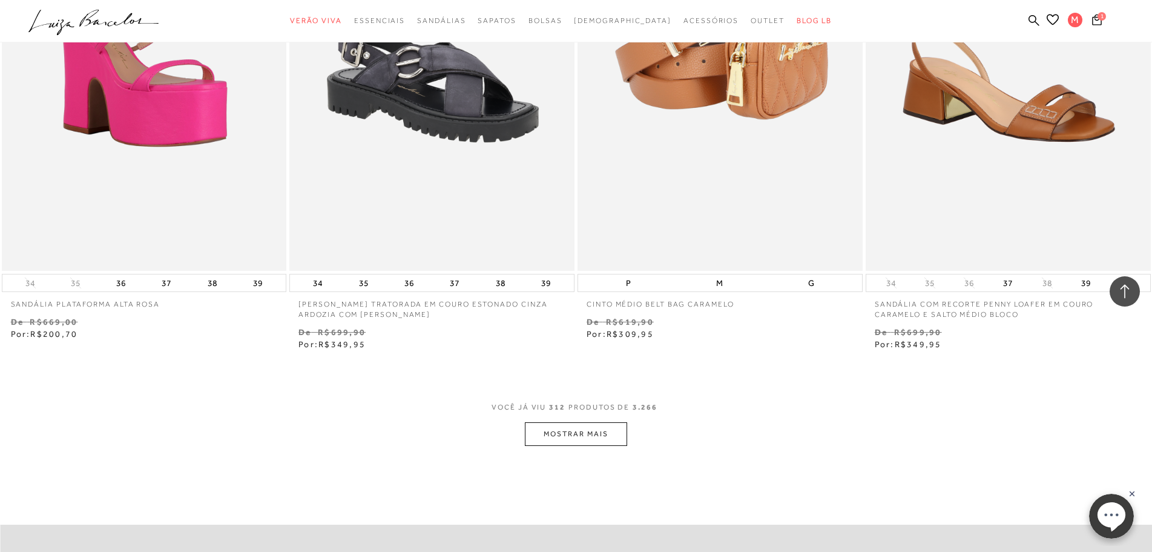
scroll to position [40141, 0]
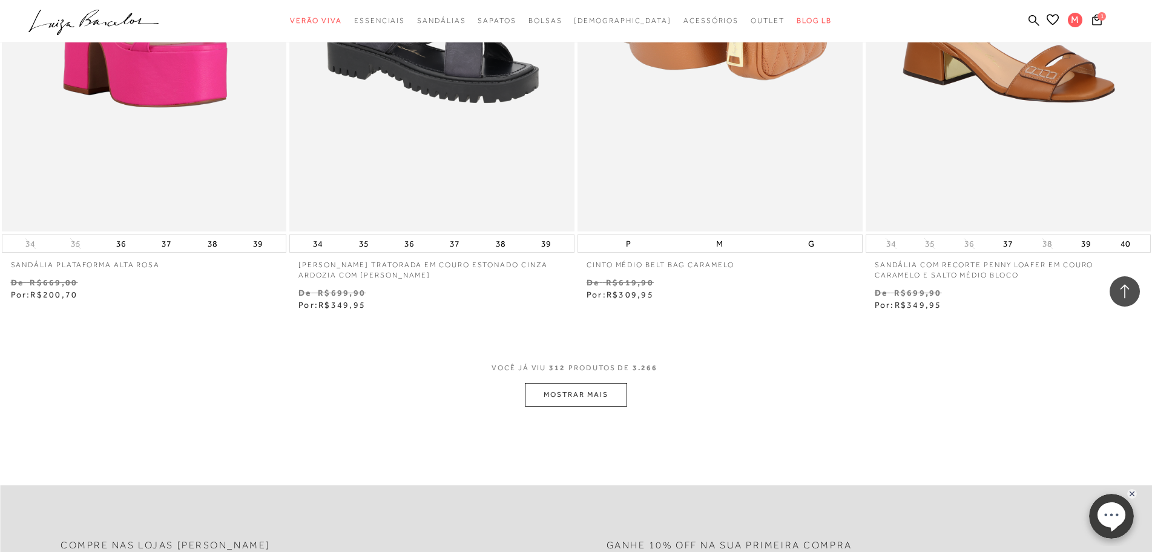
click at [572, 389] on button "MOSTRAR MAIS" at bounding box center [576, 395] width 102 height 24
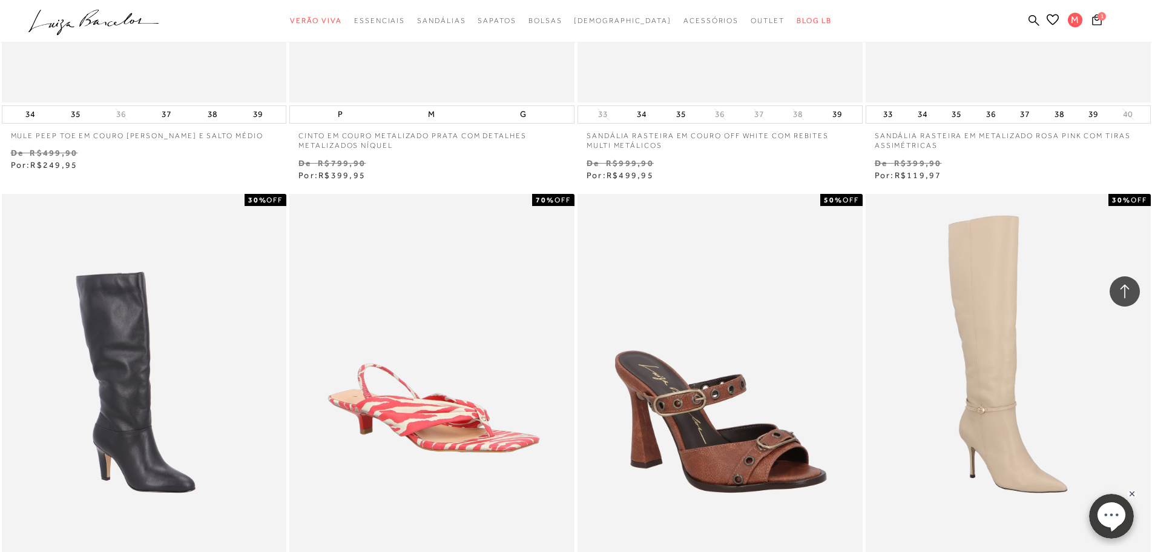
scroll to position [42684, 0]
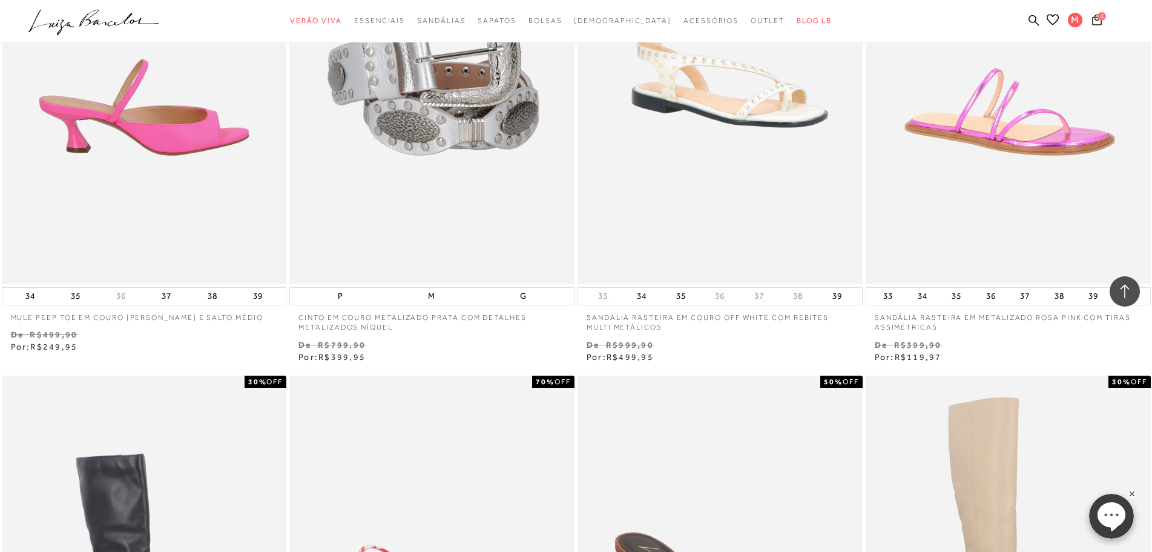
click at [183, 142] on img at bounding box center [145, 69] width 284 height 427
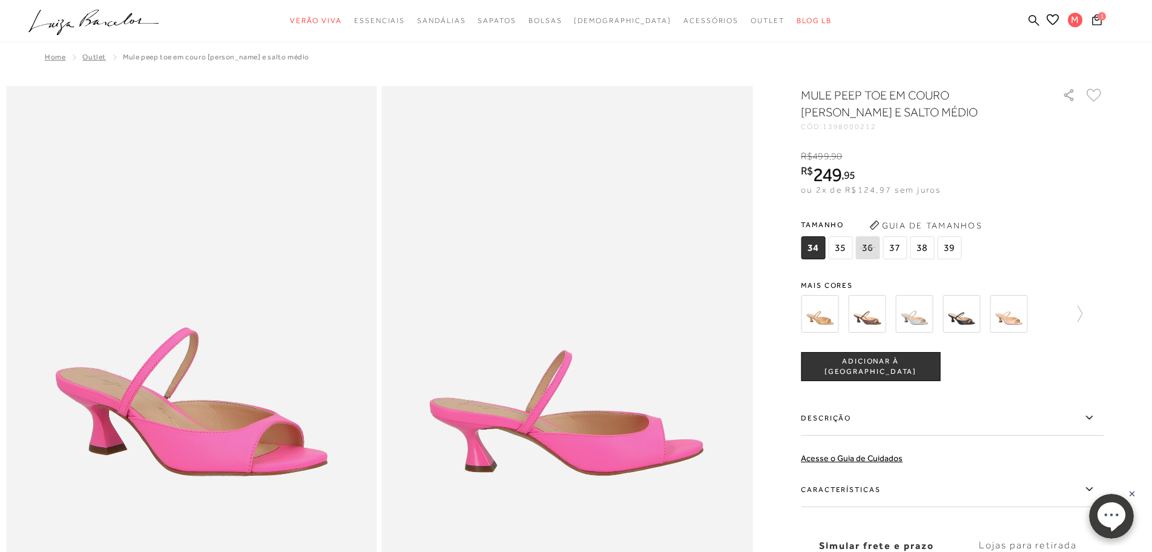
click at [881, 308] on img at bounding box center [867, 314] width 38 height 38
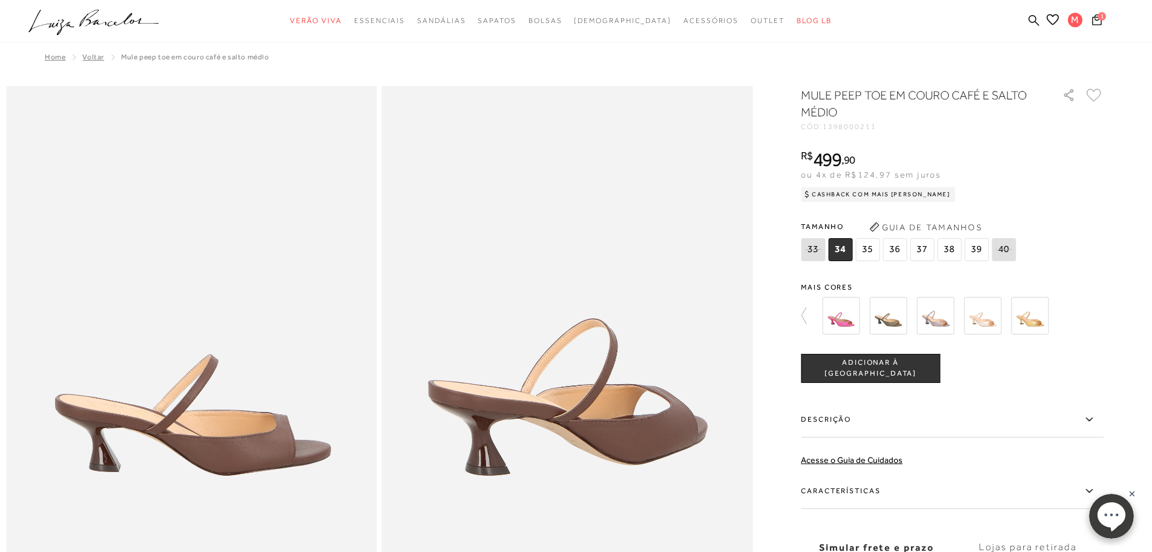
click at [925, 249] on span "37" at bounding box center [922, 249] width 24 height 23
click at [928, 242] on span "37" at bounding box center [922, 249] width 24 height 23
click at [923, 251] on span "37" at bounding box center [922, 249] width 24 height 23
click at [901, 366] on span "ADICIONAR À [GEOGRAPHIC_DATA]" at bounding box center [871, 367] width 138 height 21
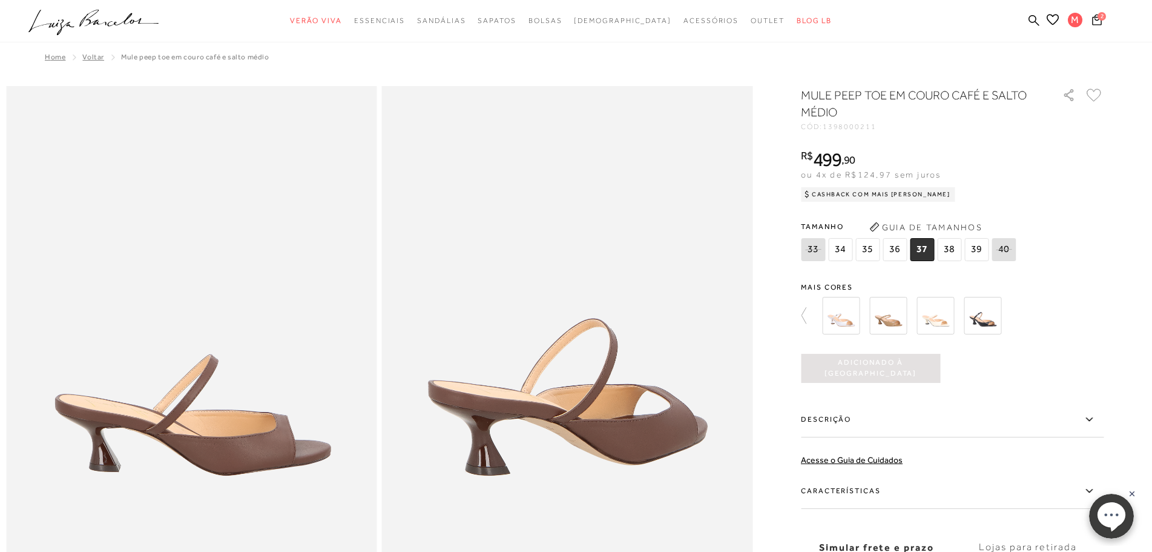
click at [933, 252] on span "37" at bounding box center [922, 249] width 24 height 23
click at [890, 383] on div "MULE PEEP TOE EM COURO CAFÉ E SALTO MÉDIO CÓD: 1398000211 × É necessário seleci…" at bounding box center [952, 356] width 303 height 539
click at [896, 378] on button "Adicionado à sacola" at bounding box center [870, 368] width 139 height 29
click at [857, 322] on img at bounding box center [841, 316] width 38 height 38
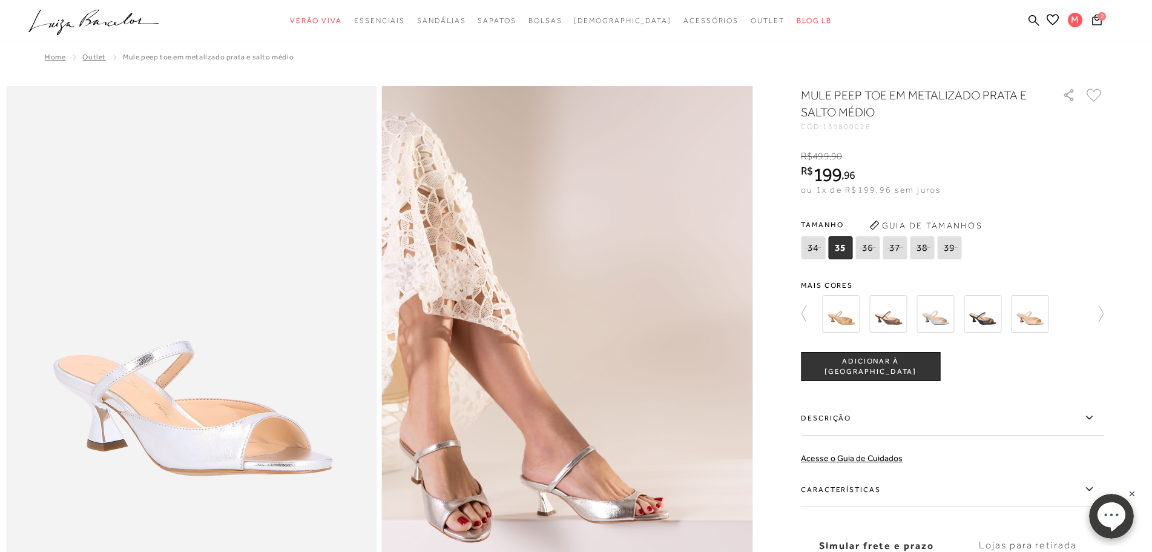
click at [907, 255] on span "37" at bounding box center [895, 247] width 24 height 23
select select
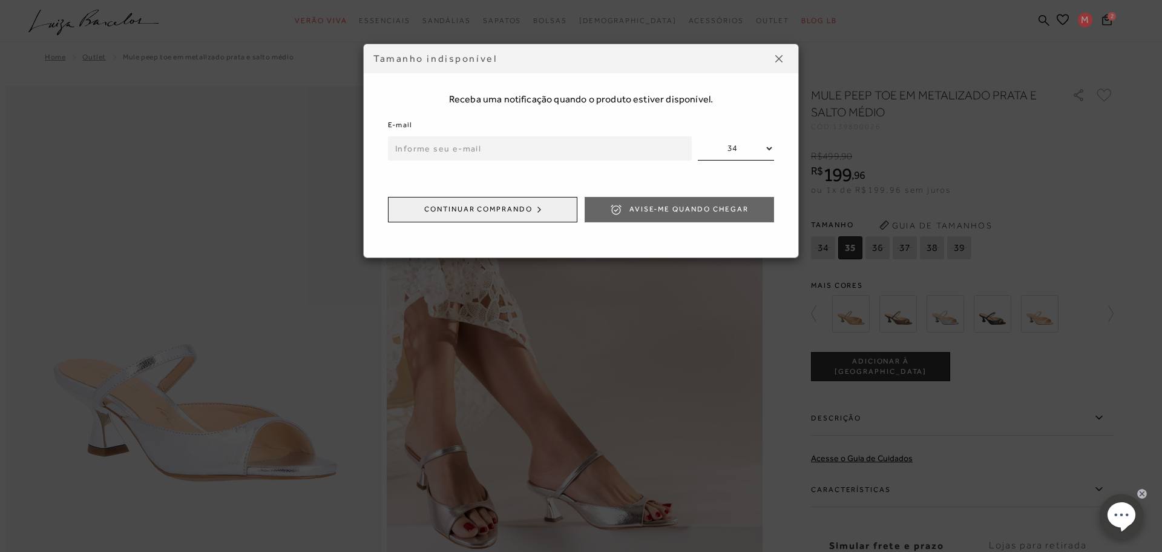
click at [777, 53] on button at bounding box center [779, 58] width 19 height 19
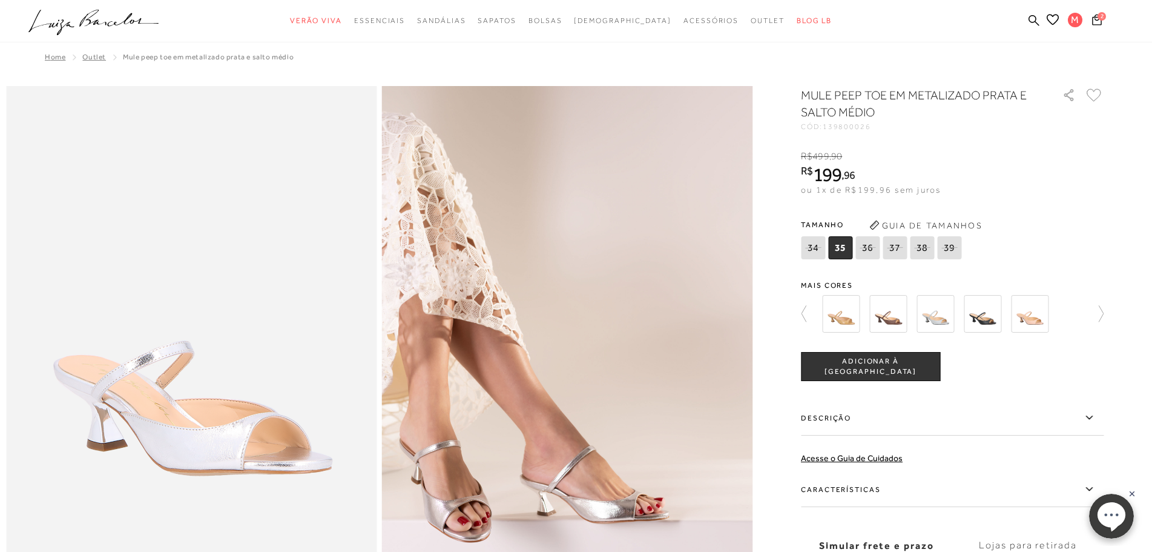
click at [900, 315] on img at bounding box center [888, 314] width 38 height 38
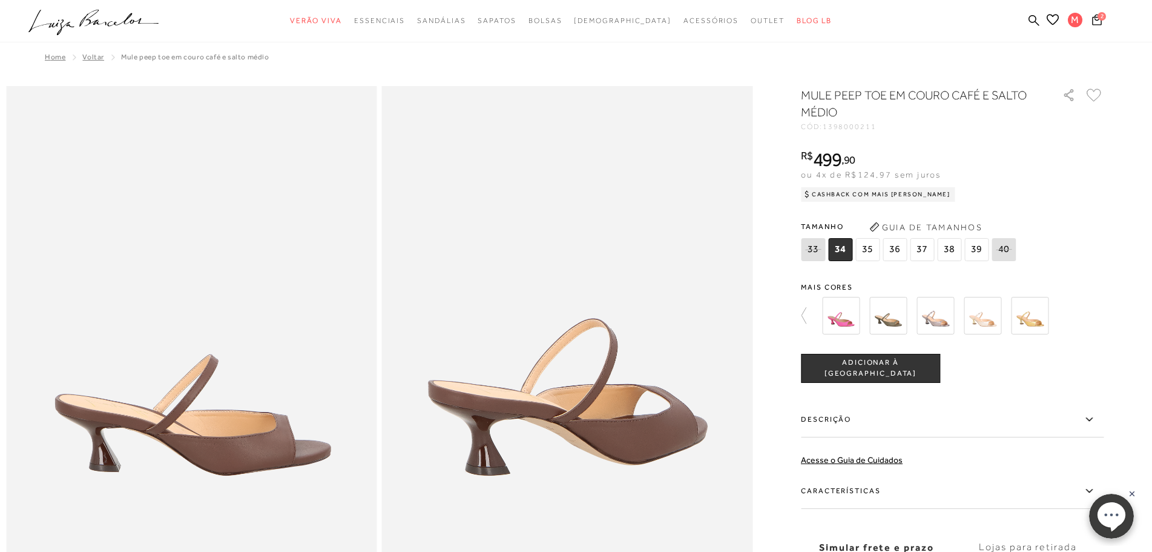
click at [877, 249] on span "35" at bounding box center [867, 249] width 24 height 23
click at [884, 315] on img at bounding box center [888, 316] width 38 height 38
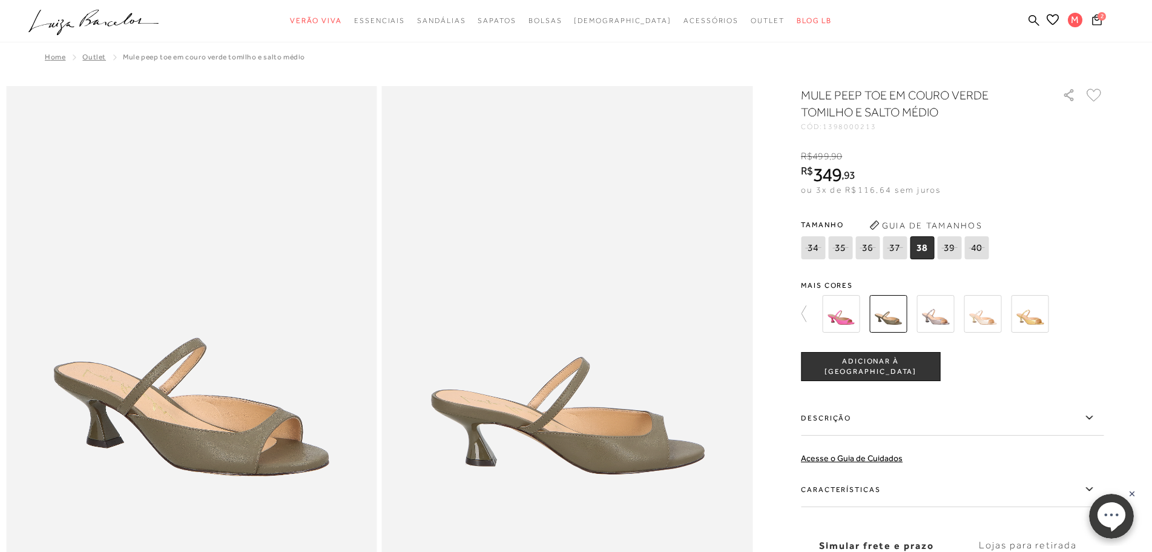
click at [939, 318] on img at bounding box center [936, 314] width 38 height 38
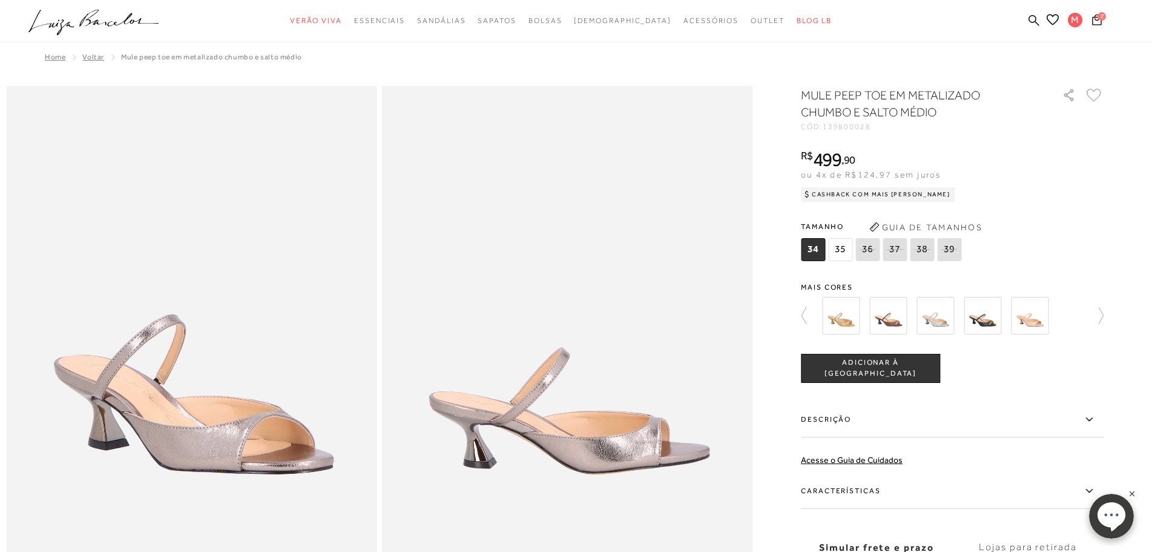
click at [983, 323] on img at bounding box center [983, 316] width 38 height 38
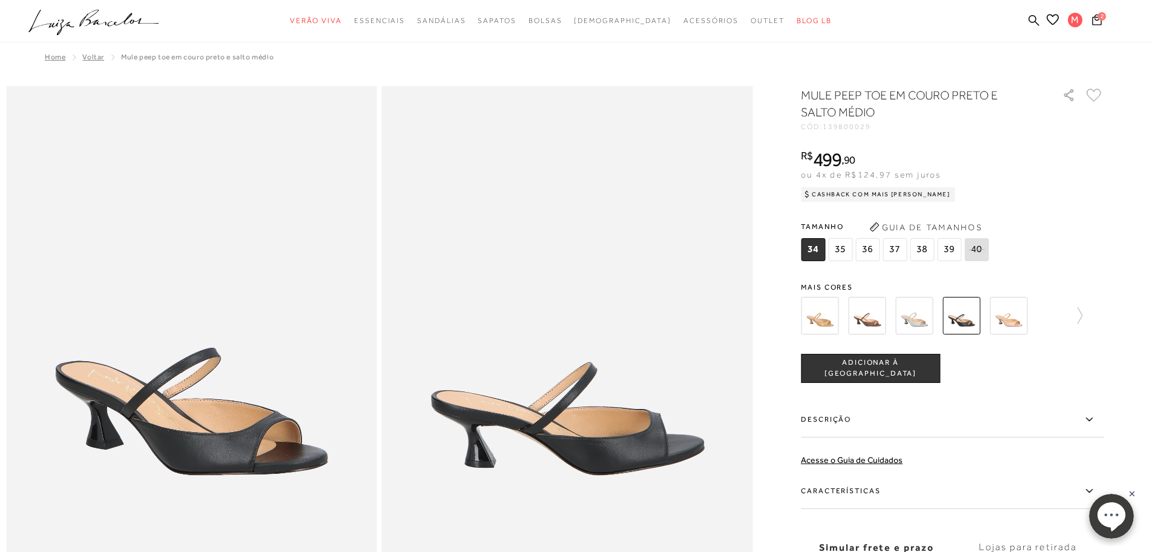
click at [1006, 323] on div at bounding box center [927, 315] width 260 height 45
click at [1037, 323] on img at bounding box center [1030, 316] width 38 height 38
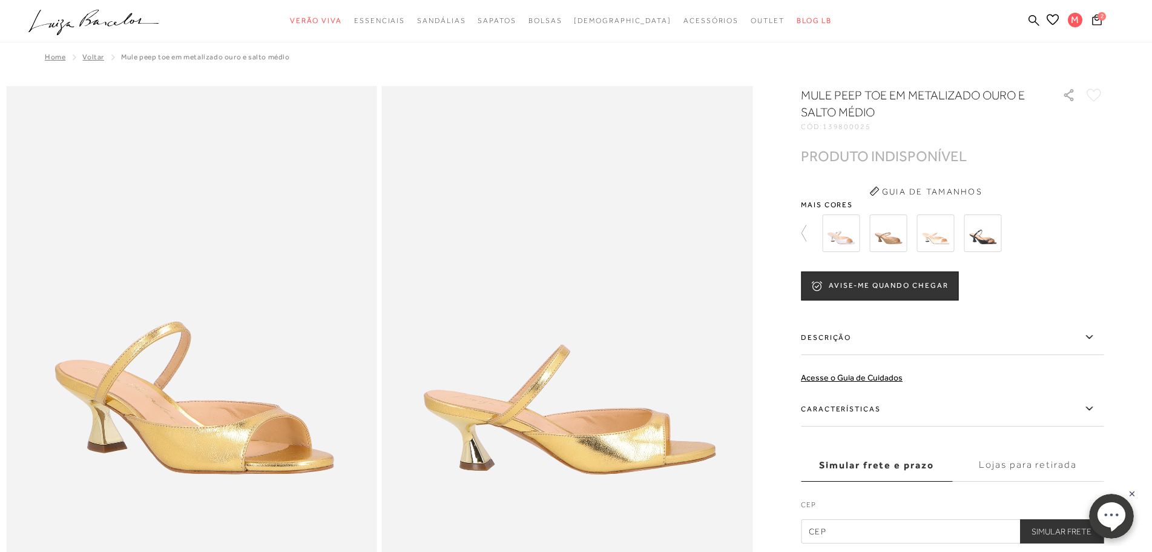
click at [987, 239] on img at bounding box center [983, 233] width 38 height 38
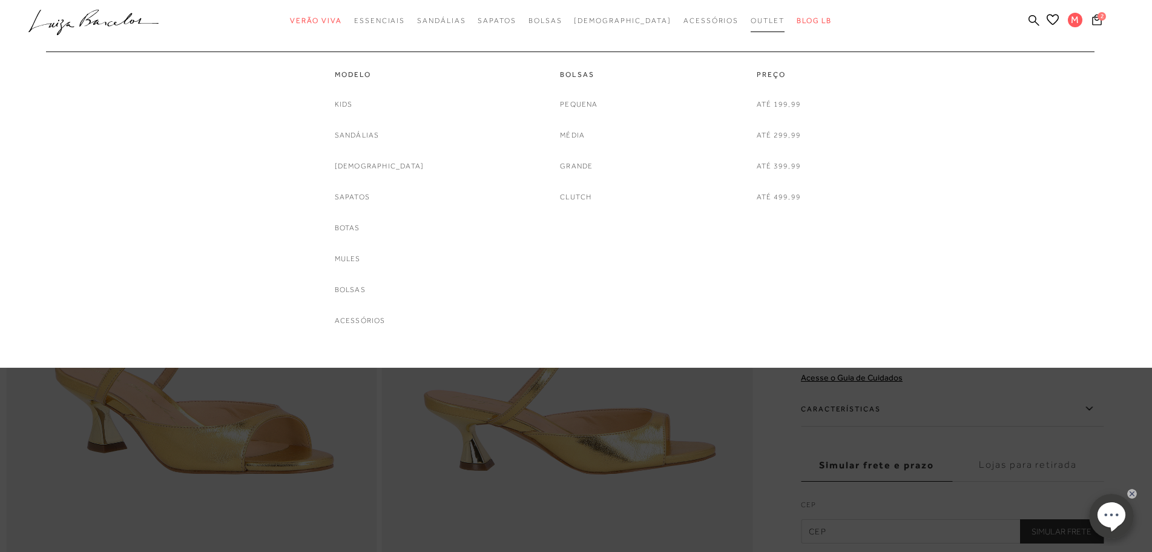
click at [751, 22] on span "Outlet" at bounding box center [768, 20] width 34 height 8
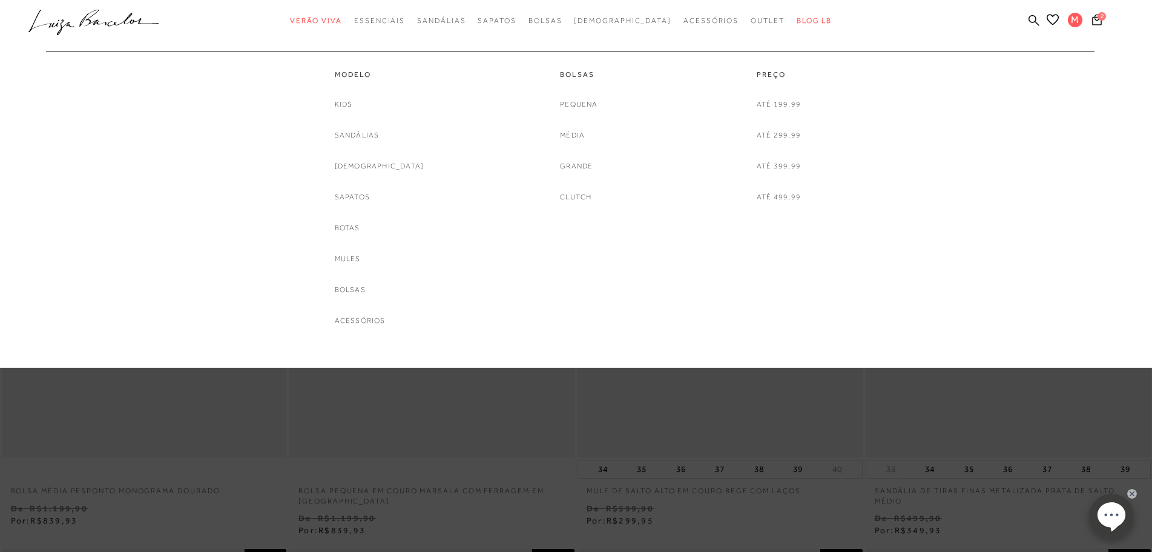
scroll to position [61, 0]
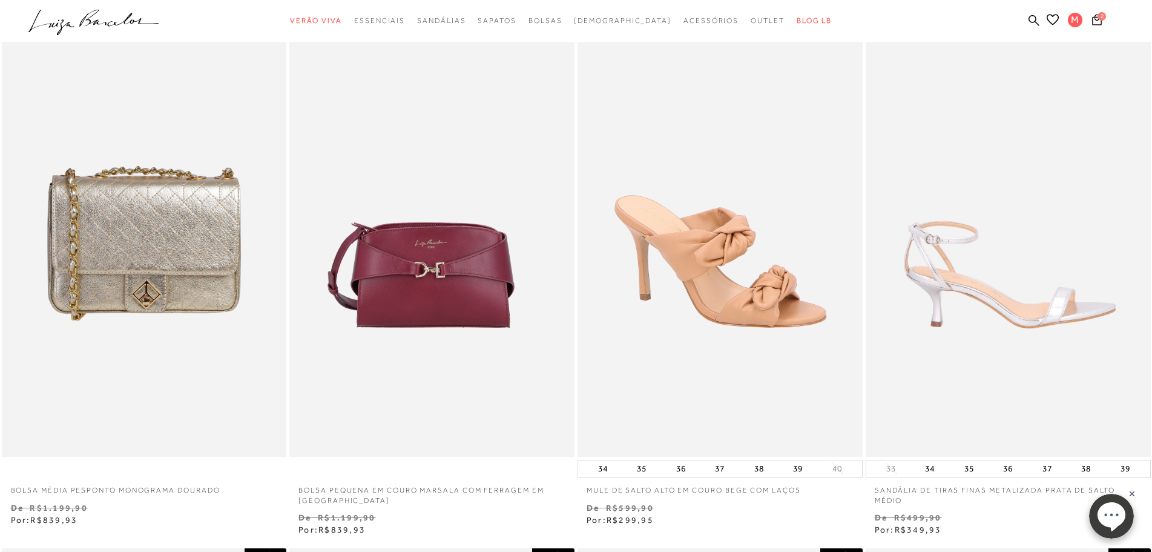
click at [937, 407] on ul at bounding box center [1008, 243] width 283 height 424
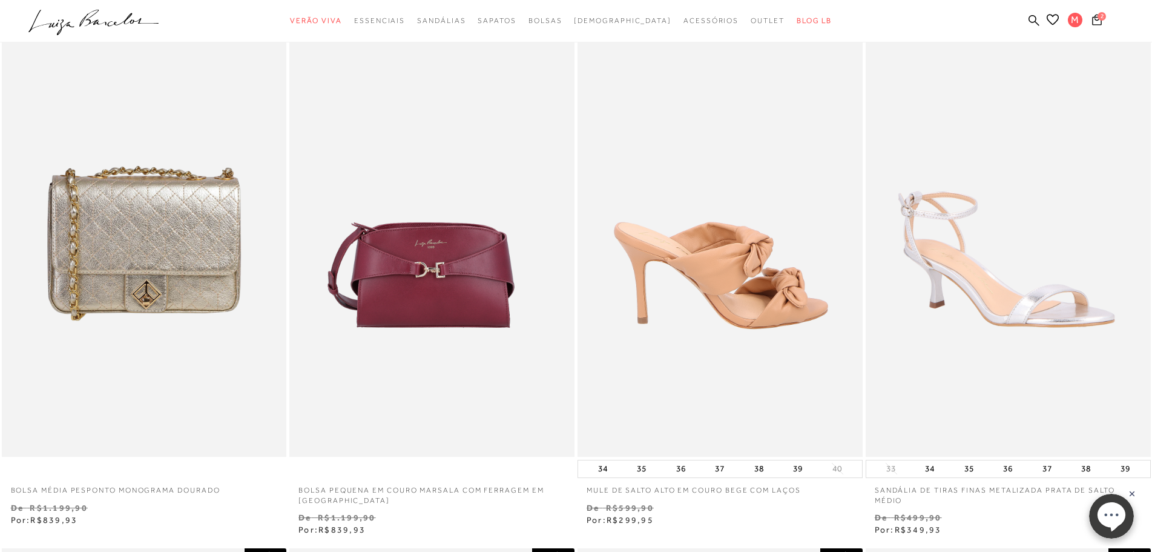
click at [584, 387] on img at bounding box center [721, 242] width 284 height 427
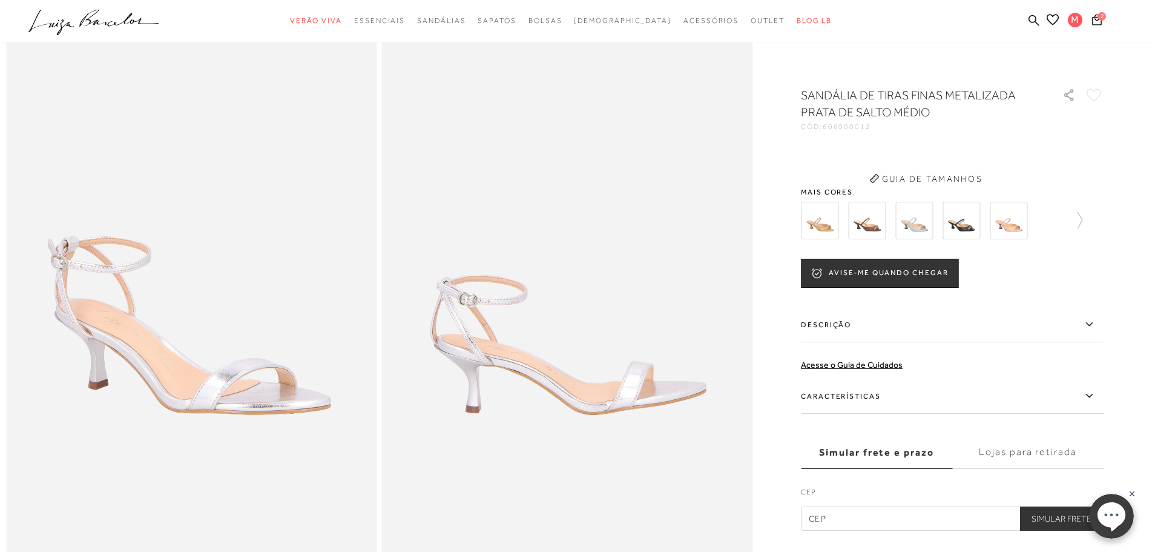
click at [258, 385] on img at bounding box center [191, 303] width 371 height 556
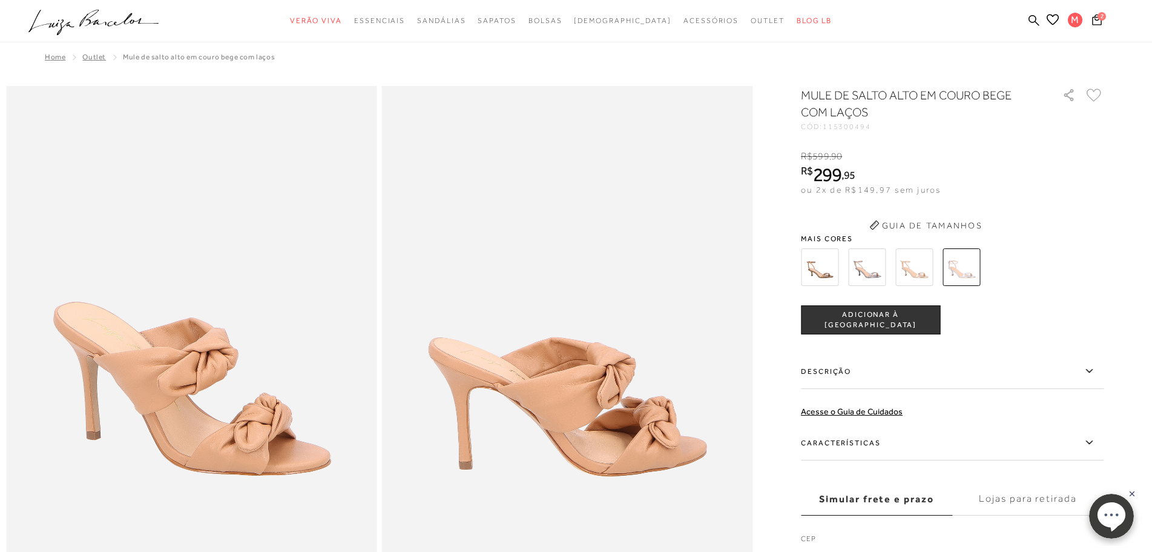
click at [549, 291] on img at bounding box center [567, 364] width 371 height 556
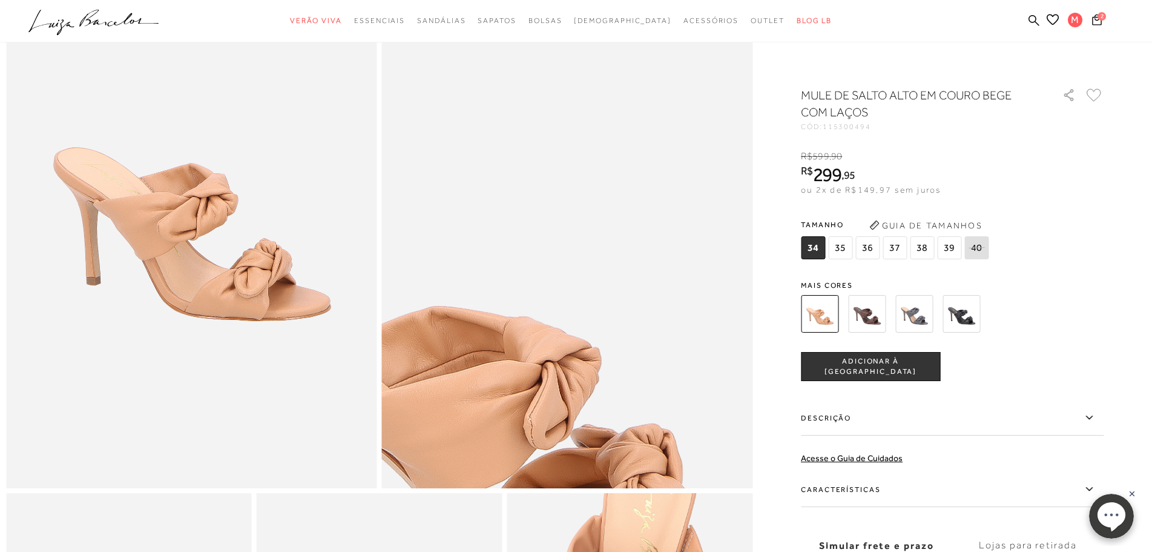
scroll to position [242, 0]
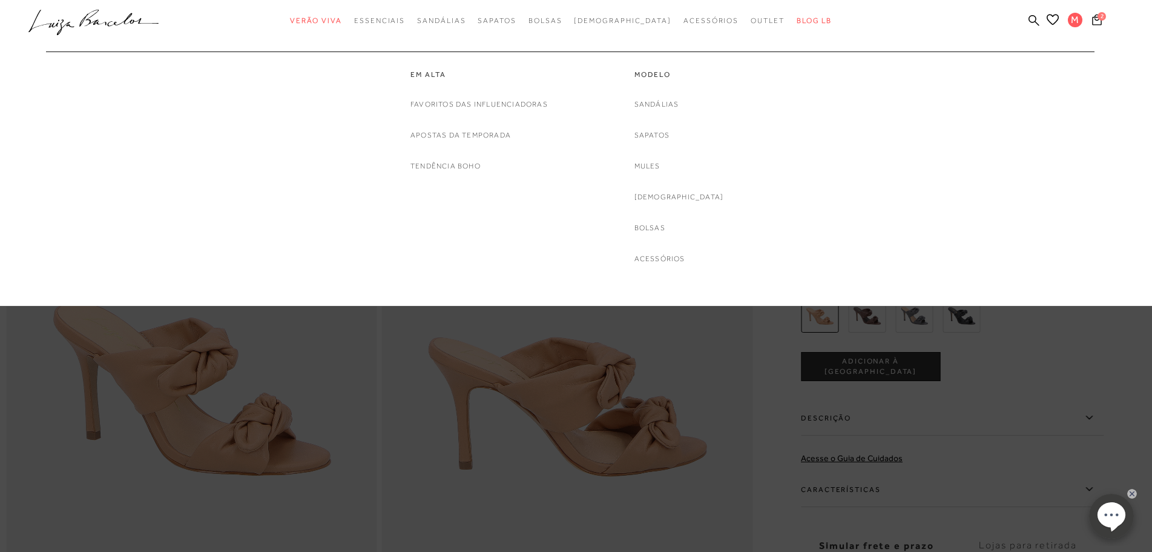
click at [1041, 139] on div "Em alta Favoritos das Influenciadoras Apostas da Temporada Tendência Boho Model…" at bounding box center [570, 158] width 1072 height 214
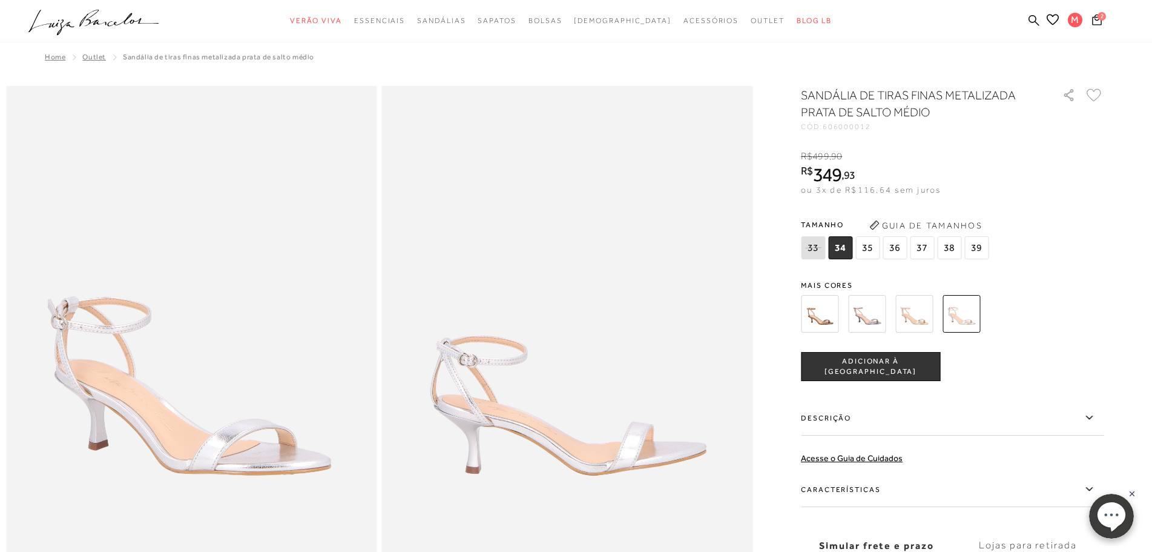
scroll to position [61, 0]
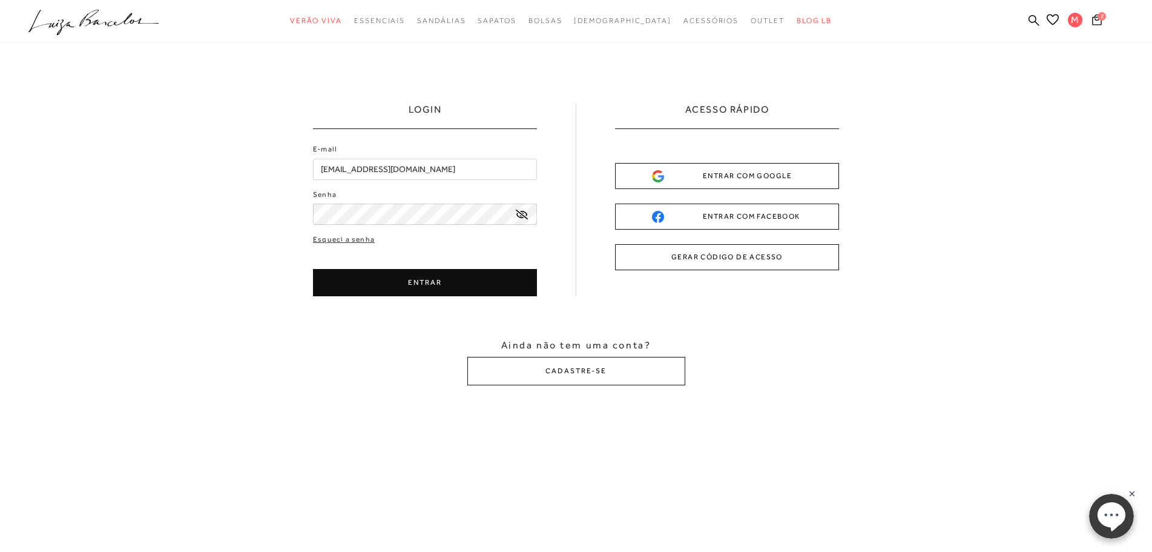
type input "[EMAIL_ADDRESS][DOMAIN_NAME]"
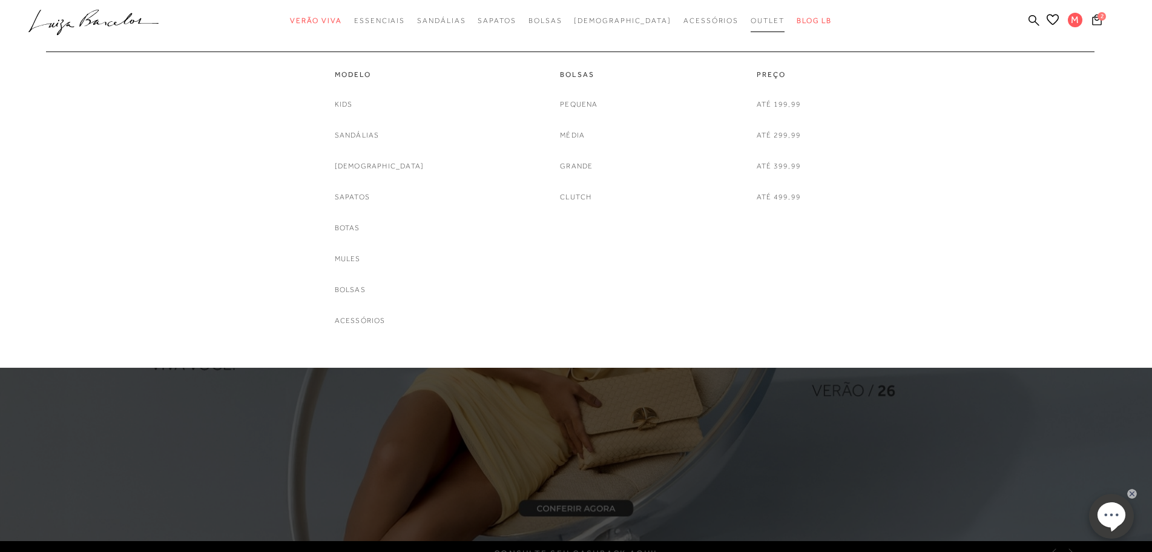
click at [751, 21] on span "Outlet" at bounding box center [768, 20] width 34 height 8
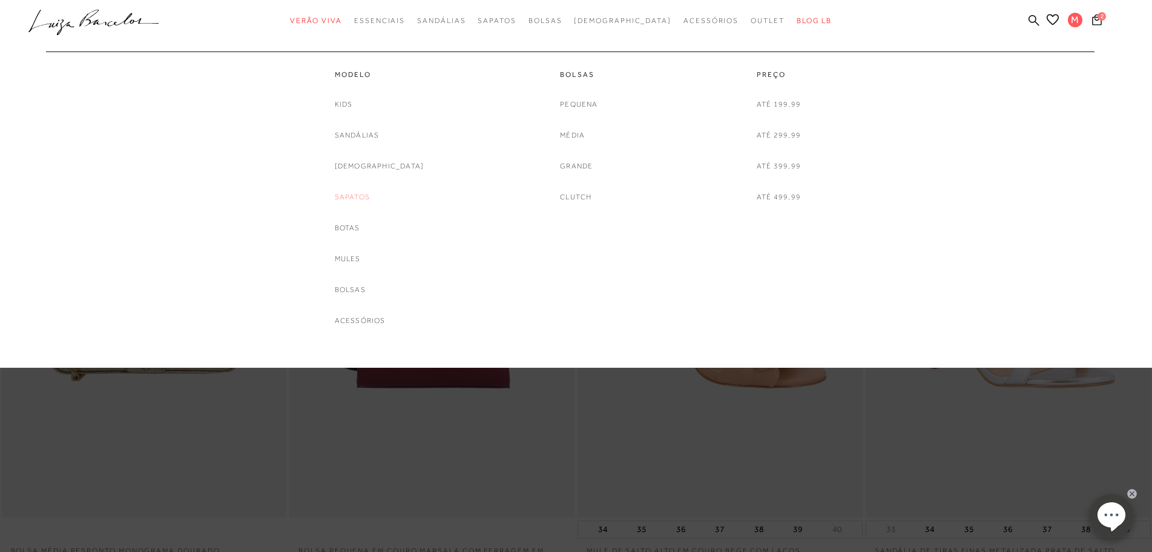
click at [370, 200] on link "Sapatos" at bounding box center [352, 197] width 35 height 13
